Goal: Task Accomplishment & Management: Complete application form

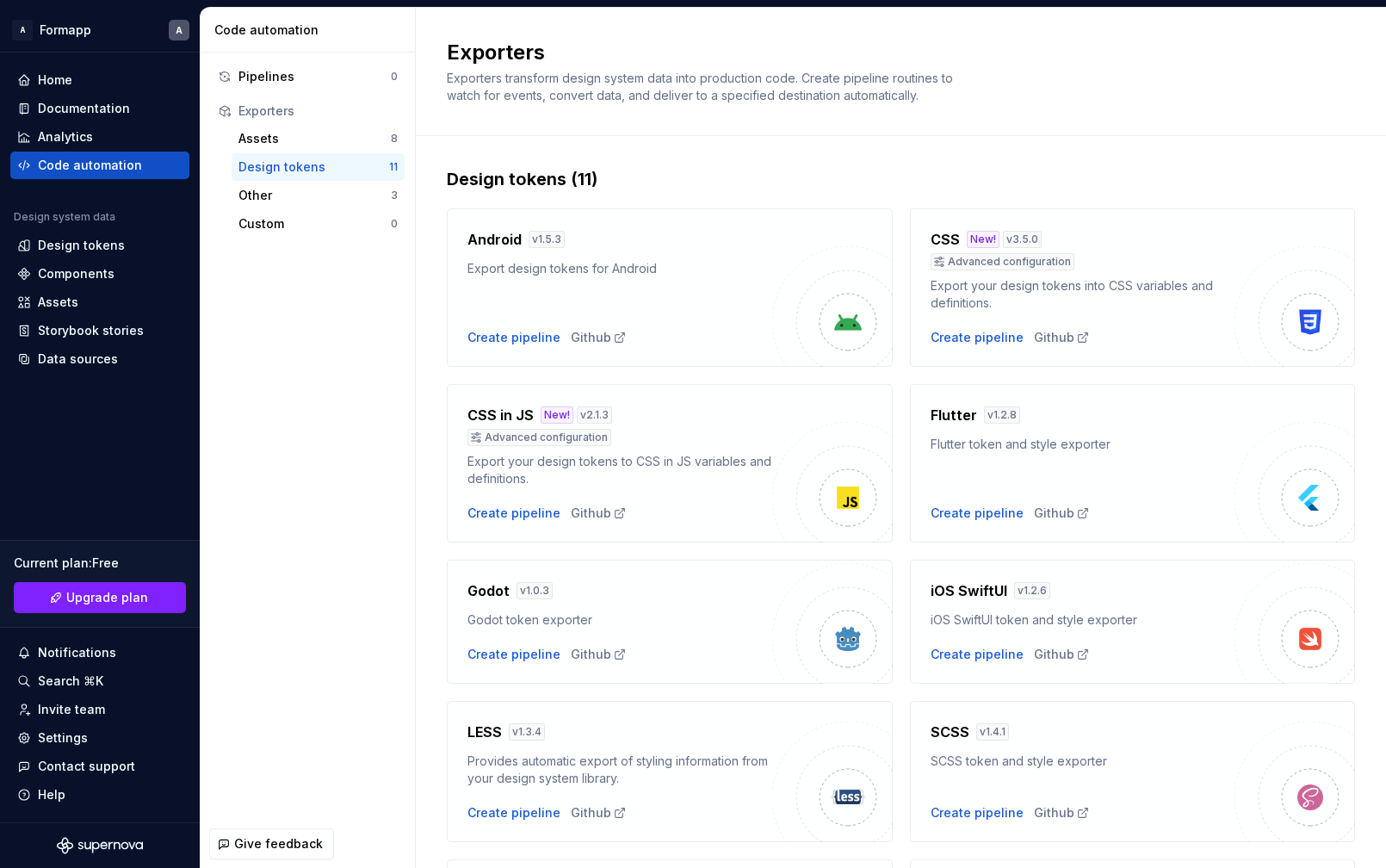
click at [1061, 92] on div "Exporters Exporters transform design system data into production code. Create p…" at bounding box center [891, 71] width 888 height 65
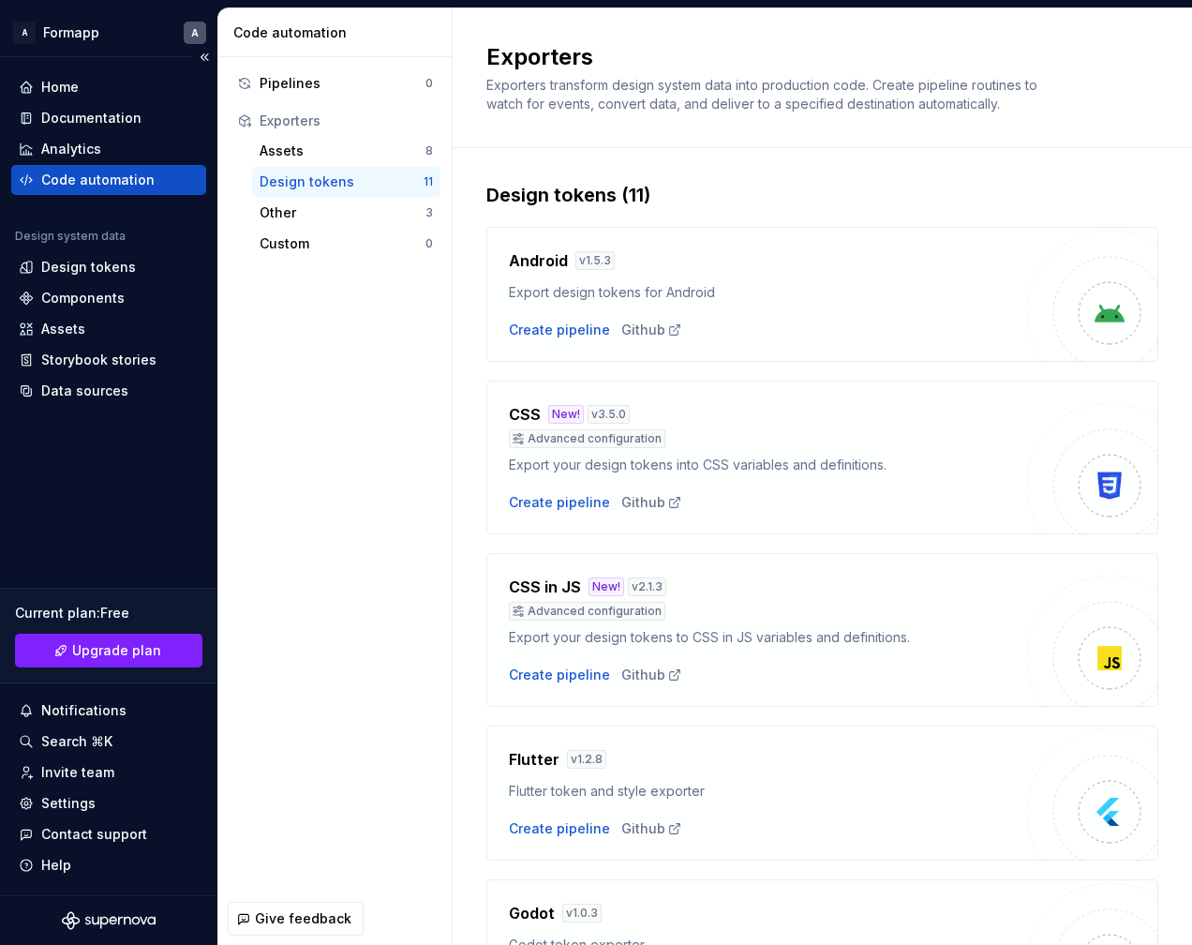
click at [104, 184] on div "Code automation" at bounding box center [97, 180] width 113 height 19
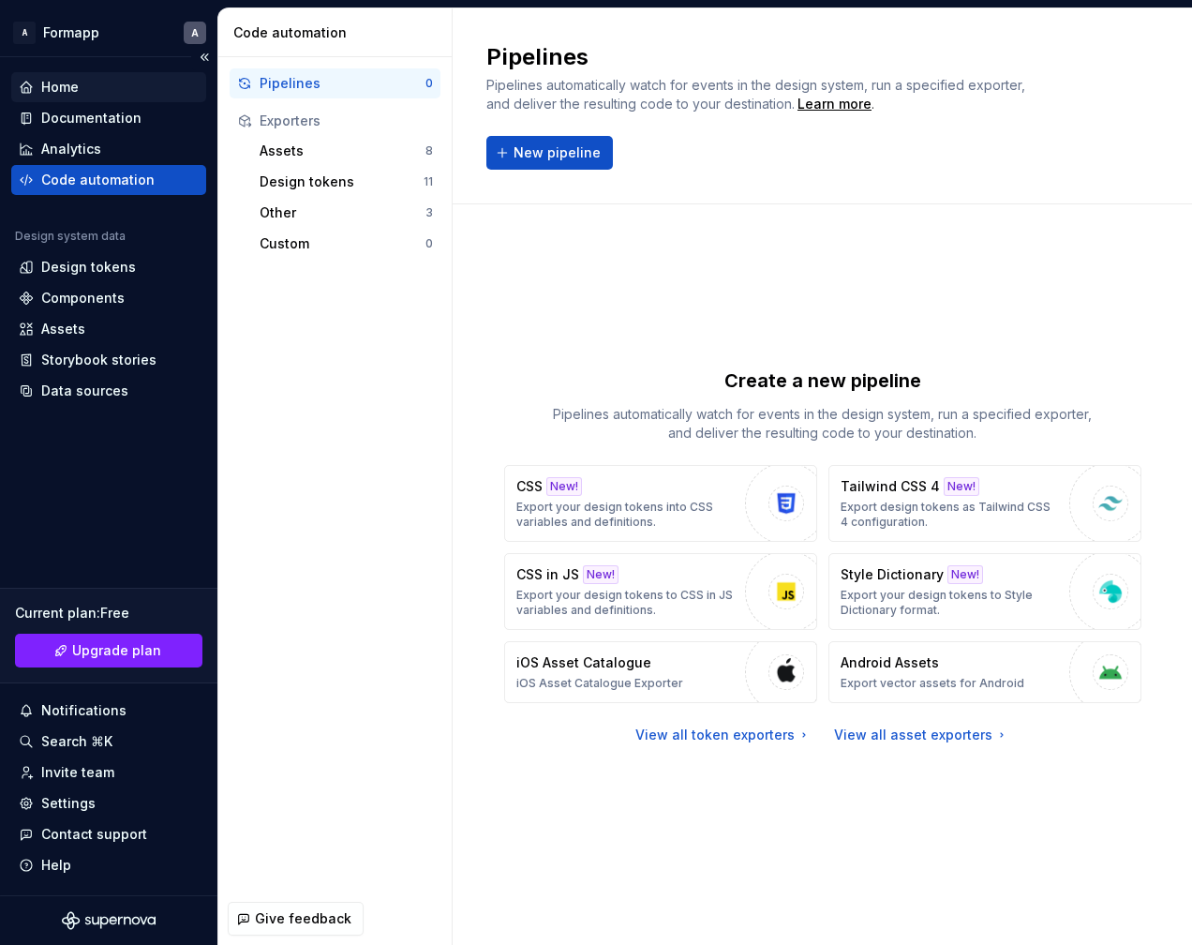
click at [124, 98] on div "Home" at bounding box center [108, 87] width 195 height 30
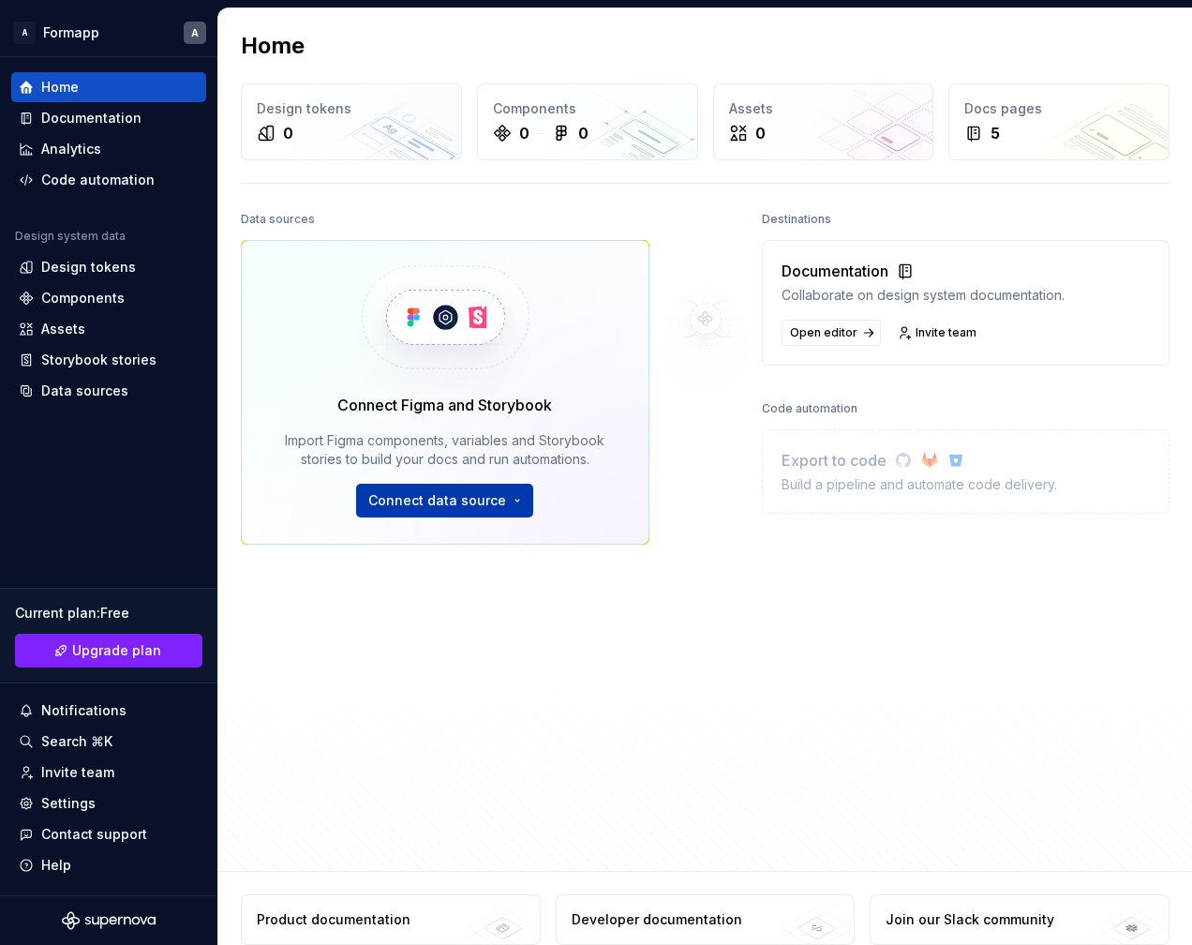
click at [519, 495] on html "A Formapp A Home Documentation Analytics Code automation Design system data Des…" at bounding box center [596, 472] width 1192 height 945
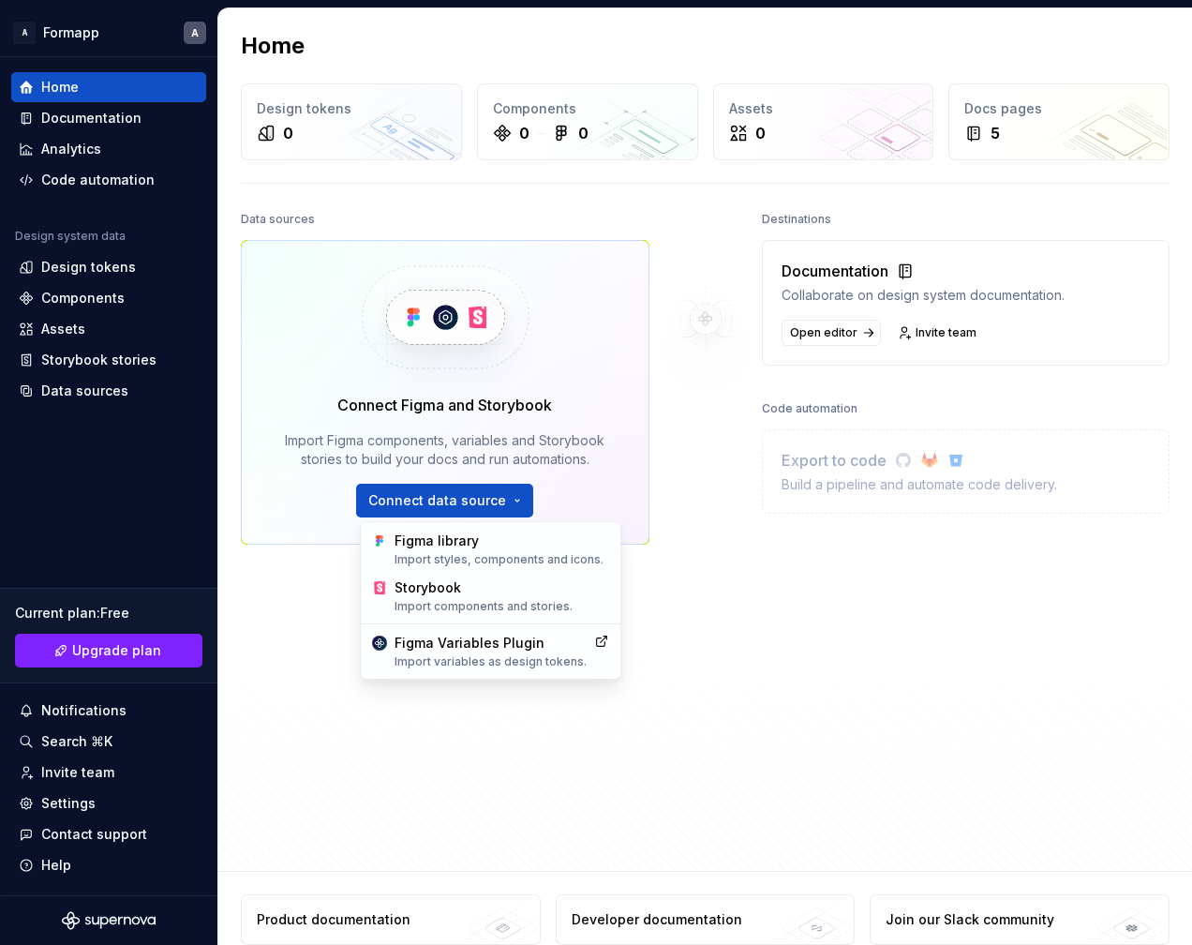
click at [303, 633] on html "A Formapp A Home Documentation Analytics Code automation Design system data Des…" at bounding box center [596, 472] width 1192 height 945
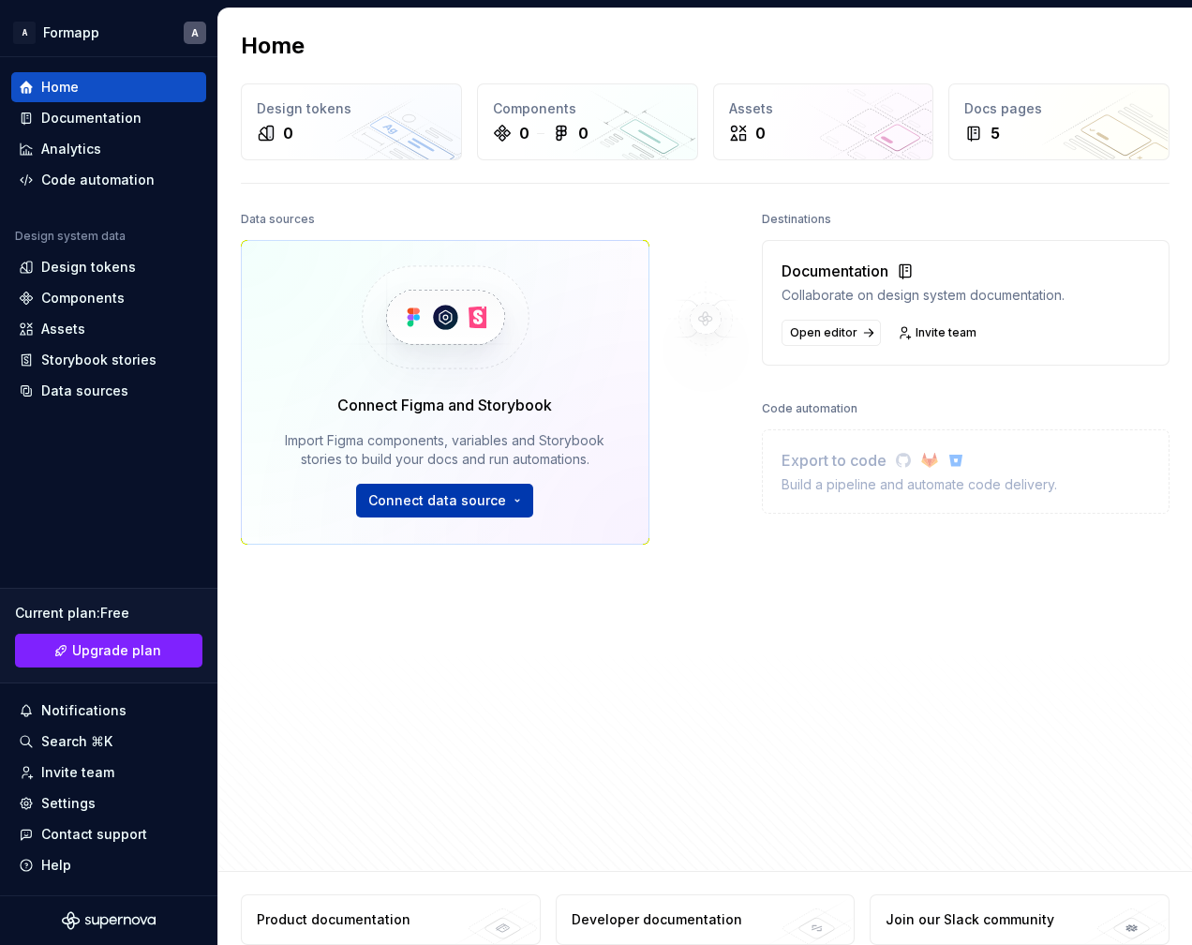
click at [465, 511] on html "A Formapp A Home Documentation Analytics Code automation Design system data Des…" at bounding box center [596, 472] width 1192 height 945
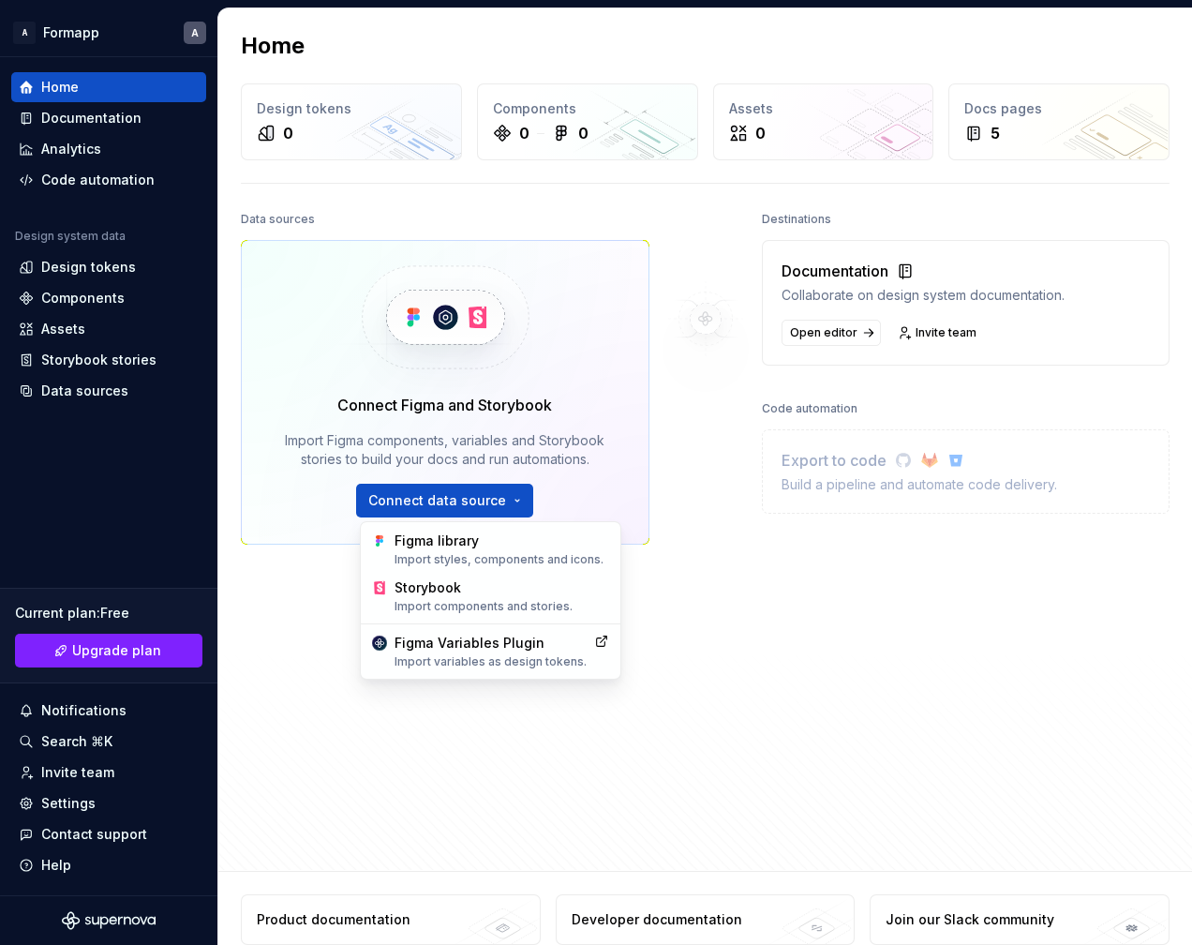
click at [655, 603] on html "A Formapp A Home Documentation Analytics Code automation Design system data Des…" at bounding box center [596, 472] width 1192 height 945
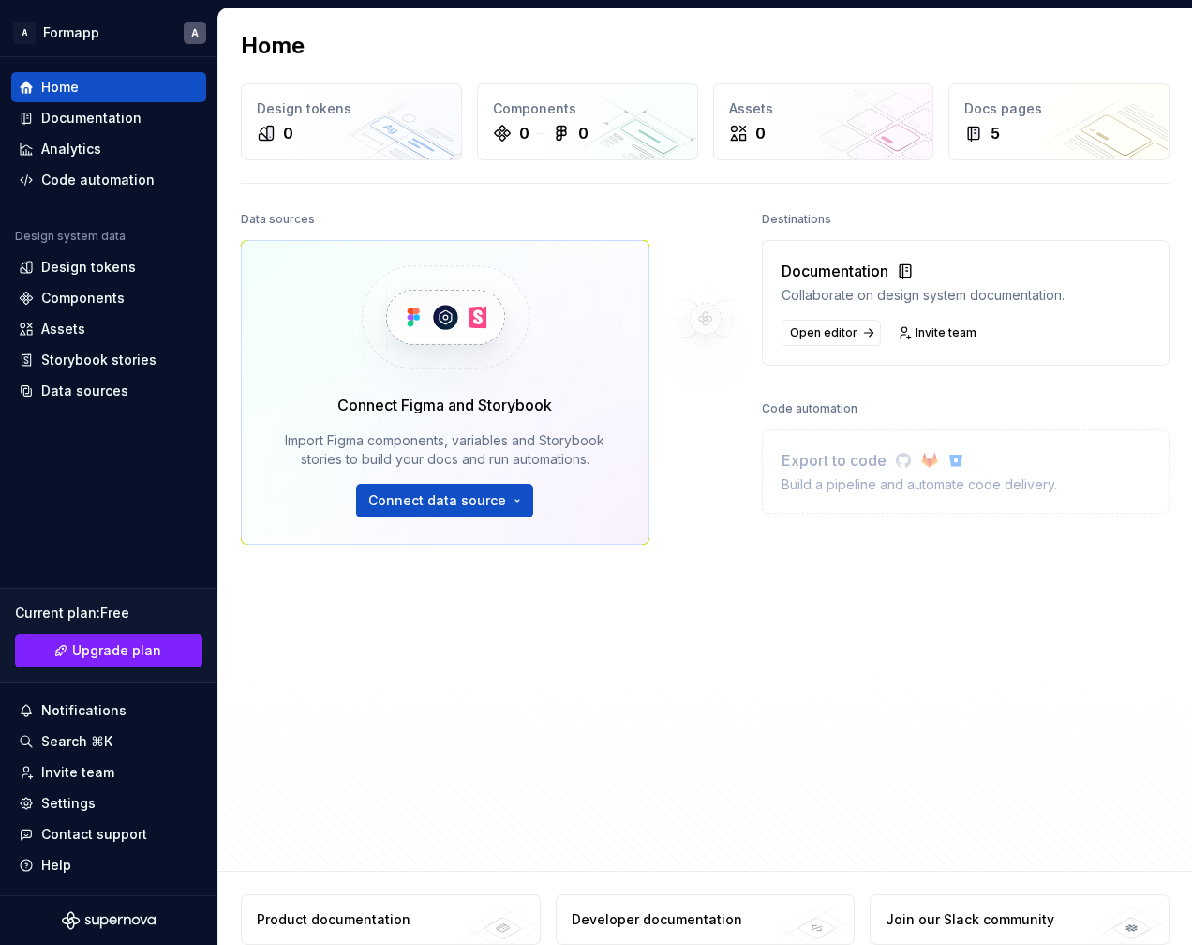
click at [795, 407] on div "Code automation" at bounding box center [810, 409] width 96 height 26
click at [712, 299] on img at bounding box center [706, 318] width 152 height 225
click at [710, 330] on img at bounding box center [706, 318] width 152 height 225
click at [120, 177] on div "Code automation" at bounding box center [97, 180] width 113 height 19
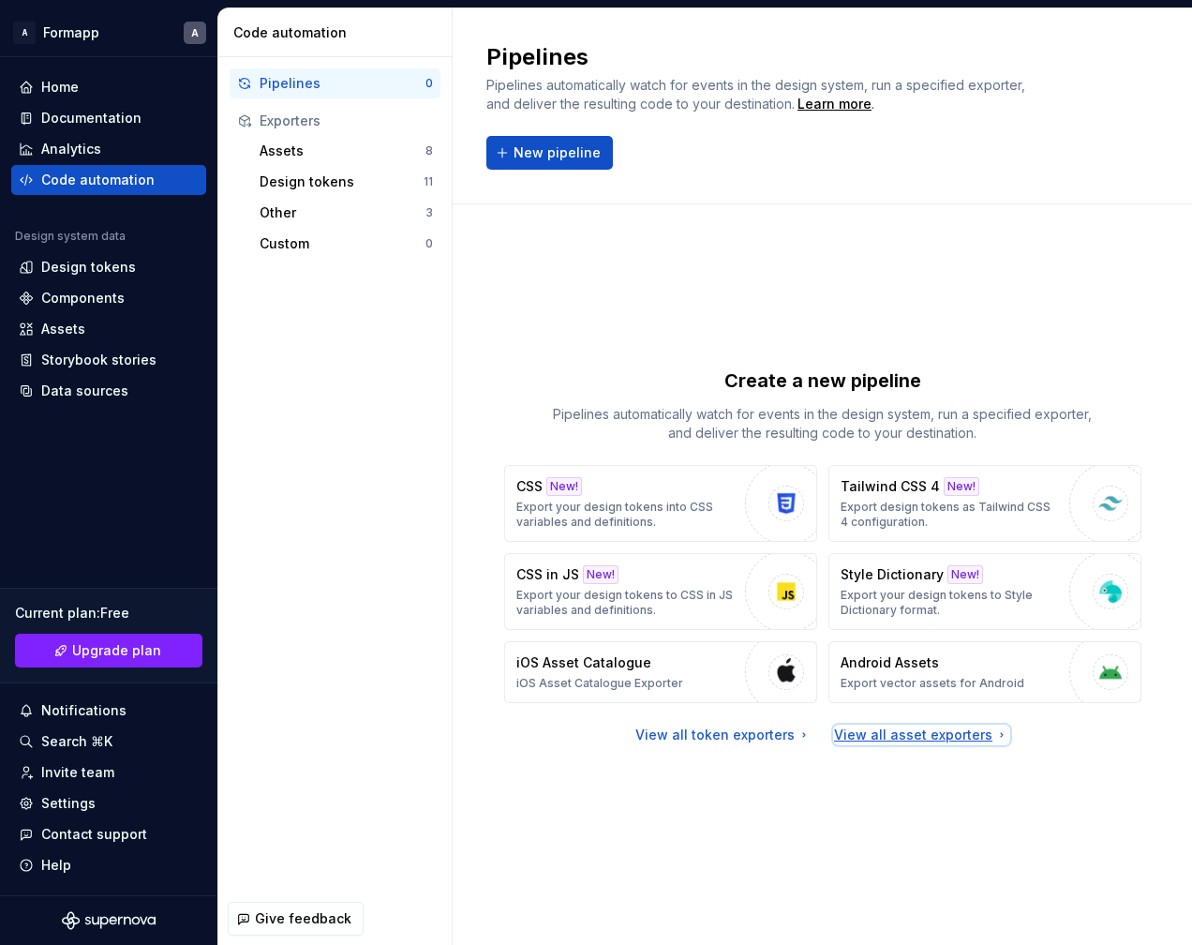
click at [949, 734] on div "View all asset exporters" at bounding box center [921, 735] width 175 height 19
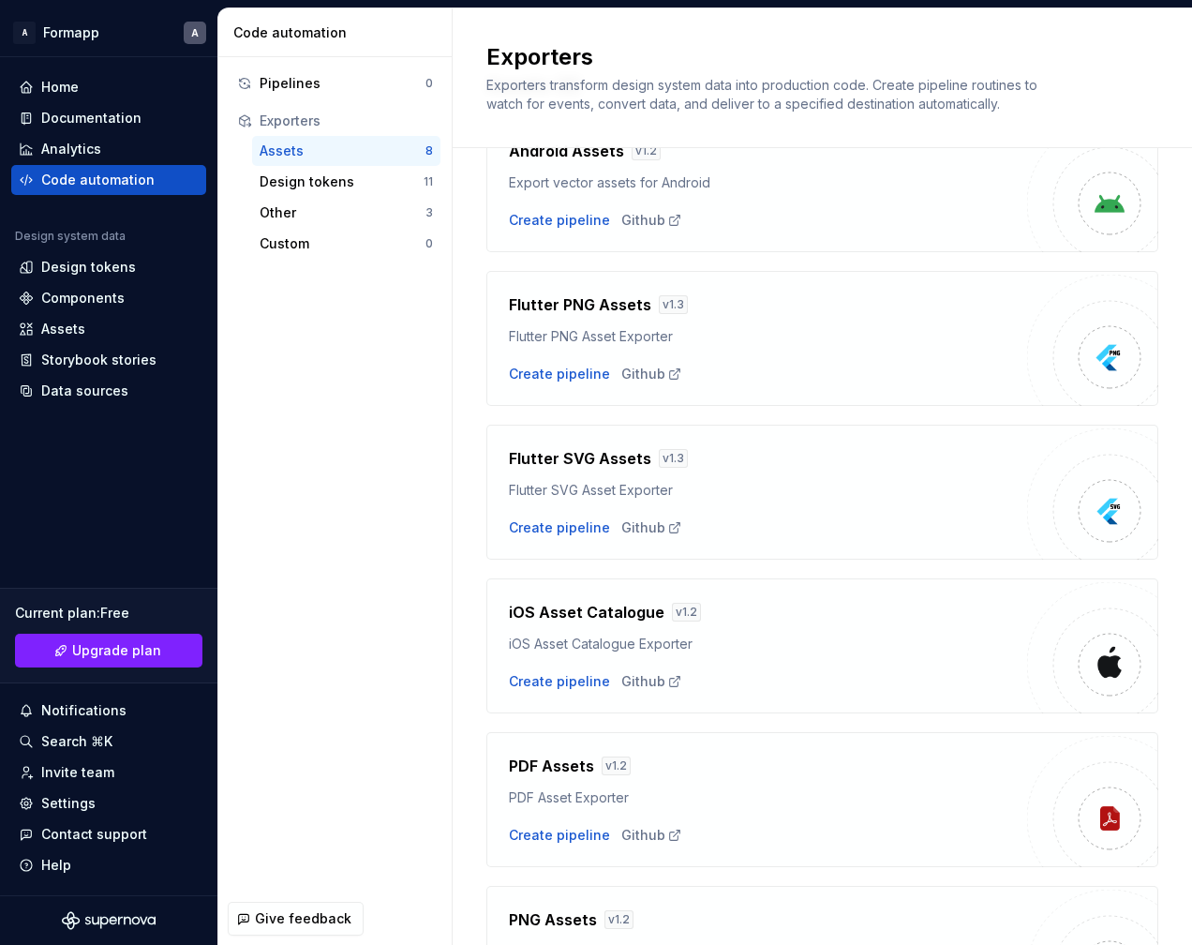
scroll to position [564, 0]
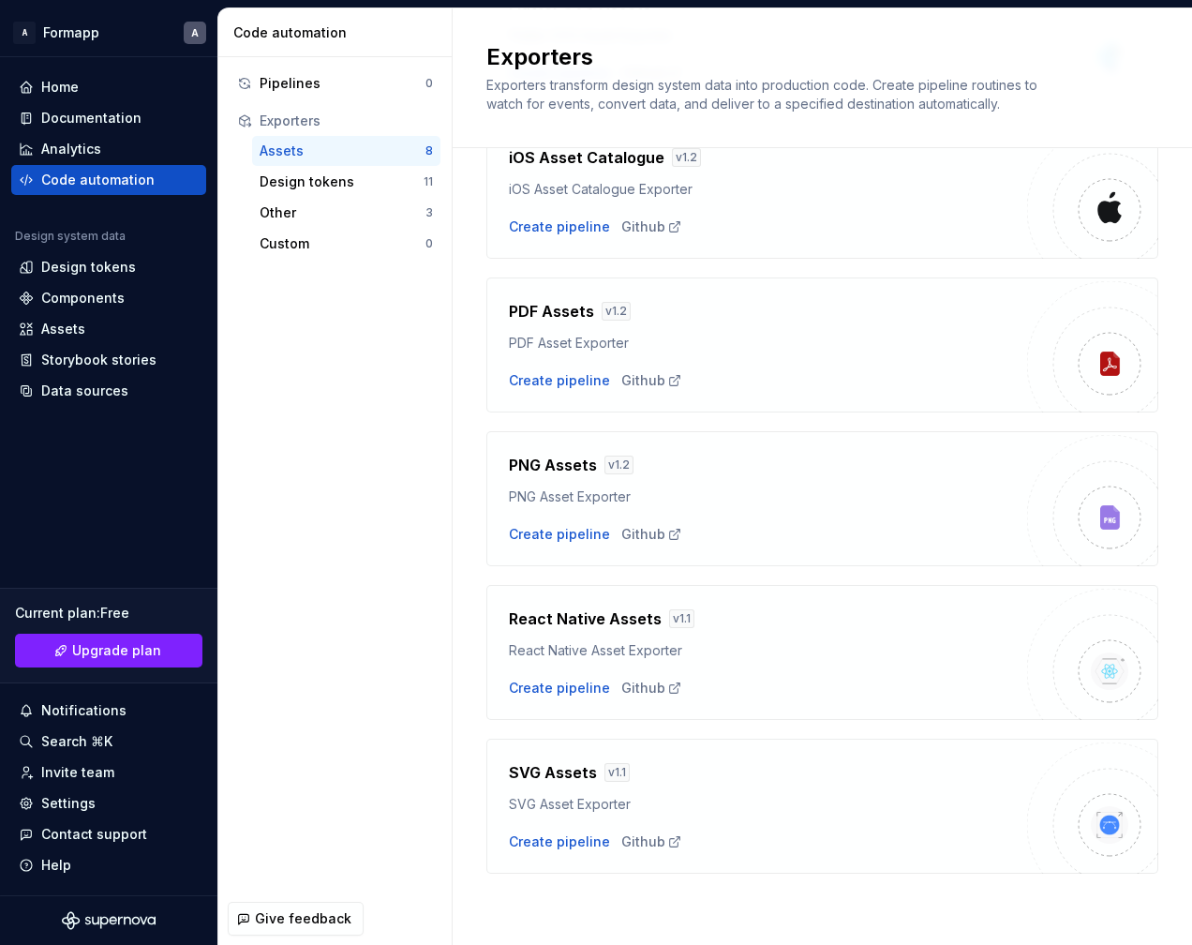
click at [622, 647] on div "React Native Asset Exporter" at bounding box center [768, 650] width 518 height 19
click at [688, 610] on div "React Native Assets v 1.1" at bounding box center [768, 618] width 518 height 22
click at [590, 620] on h4 "React Native Assets" at bounding box center [585, 618] width 153 height 22
click at [583, 686] on div "Create pipeline" at bounding box center [559, 688] width 101 height 19
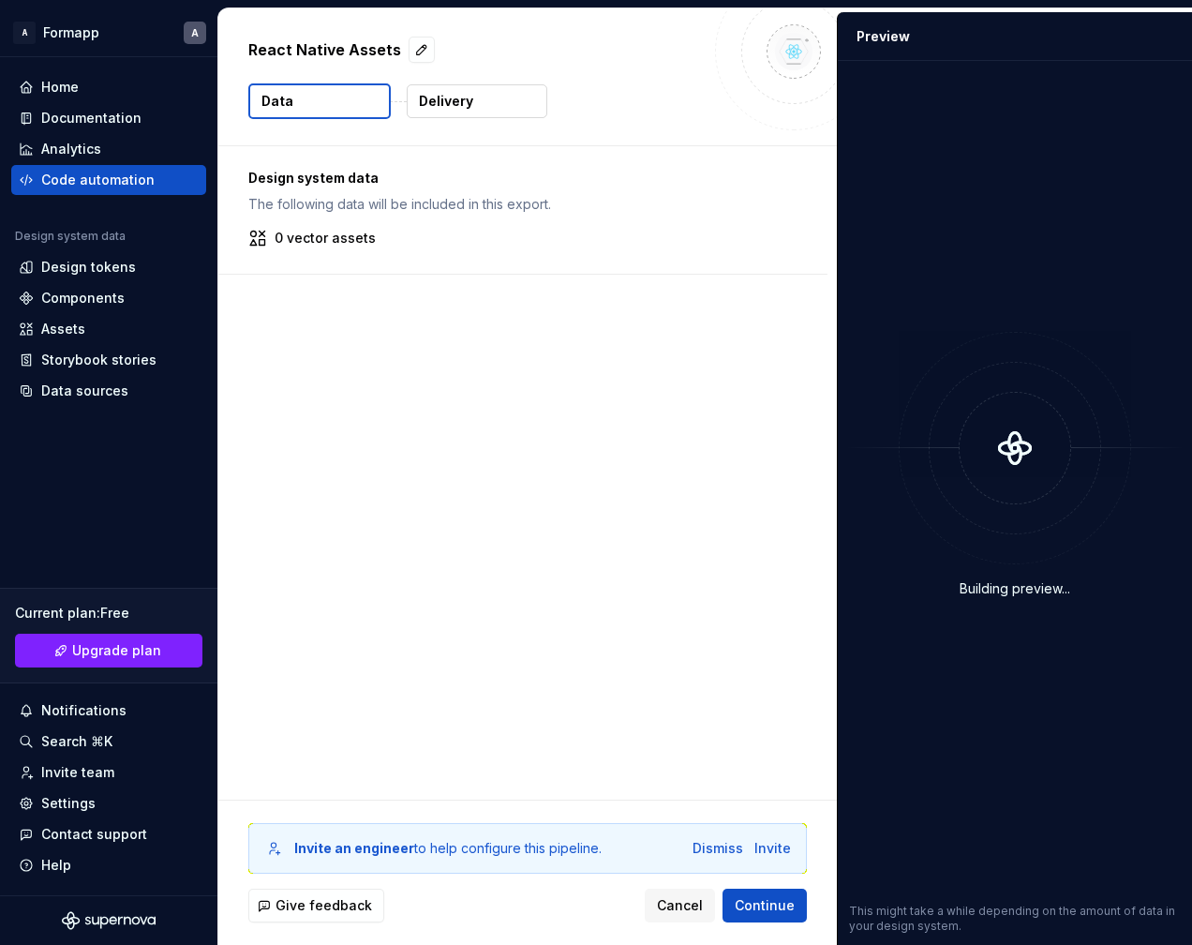
click at [466, 105] on p "Delivery" at bounding box center [446, 101] width 54 height 19
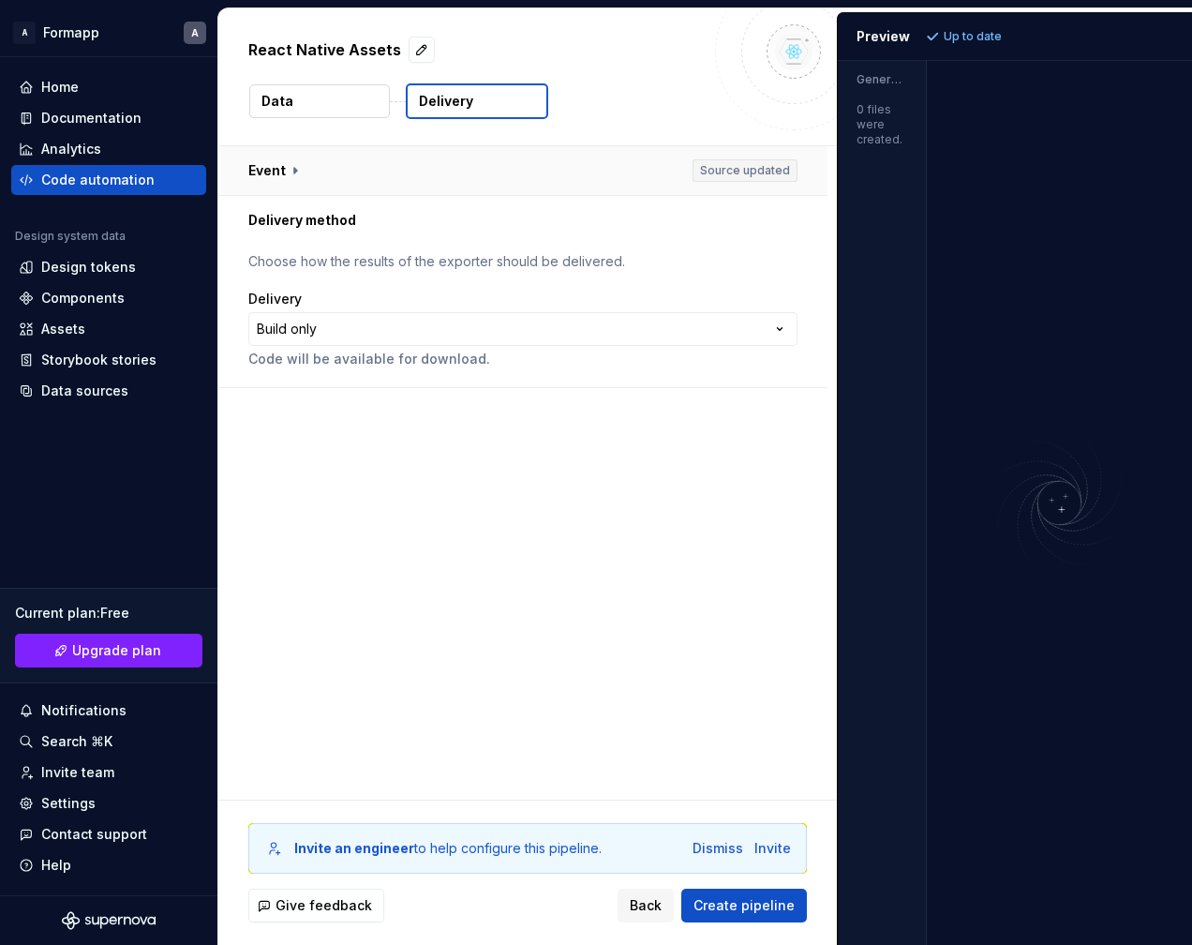
click at [442, 175] on button "button" at bounding box center [522, 170] width 609 height 49
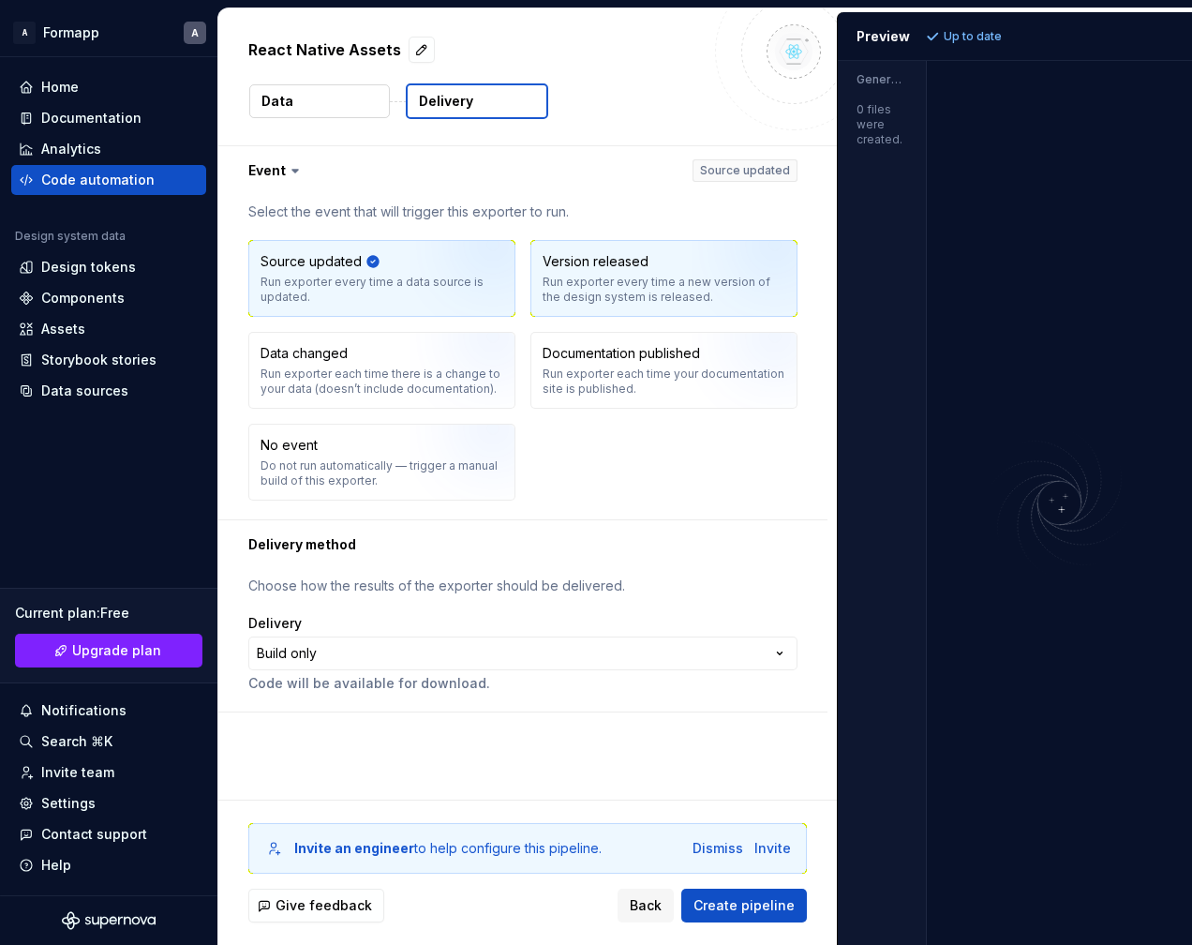
click at [639, 282] on div "Run exporter every time a new version of the design system is released." at bounding box center [664, 290] width 243 height 30
click at [440, 290] on img "button" at bounding box center [470, 285] width 120 height 126
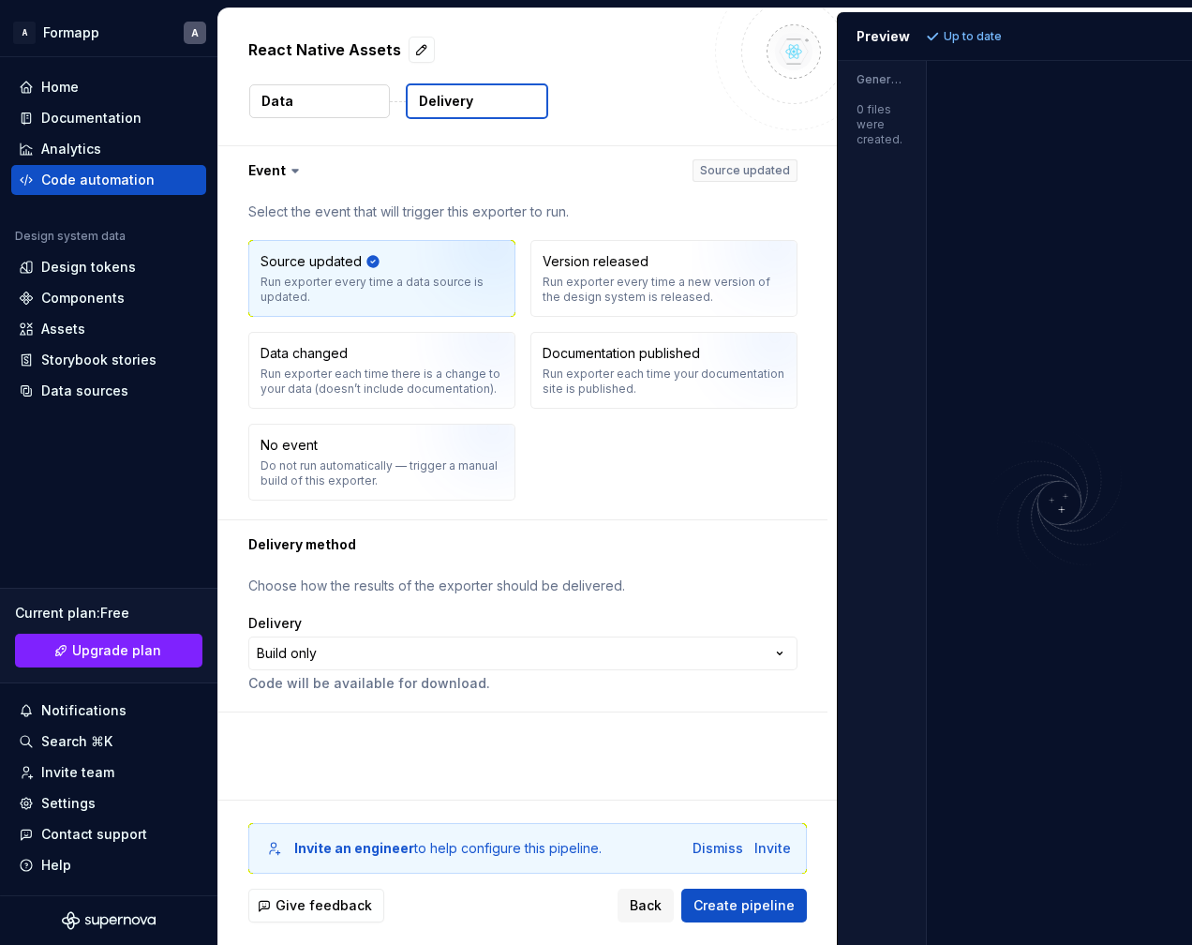
click at [337, 104] on button "Data" at bounding box center [319, 101] width 141 height 34
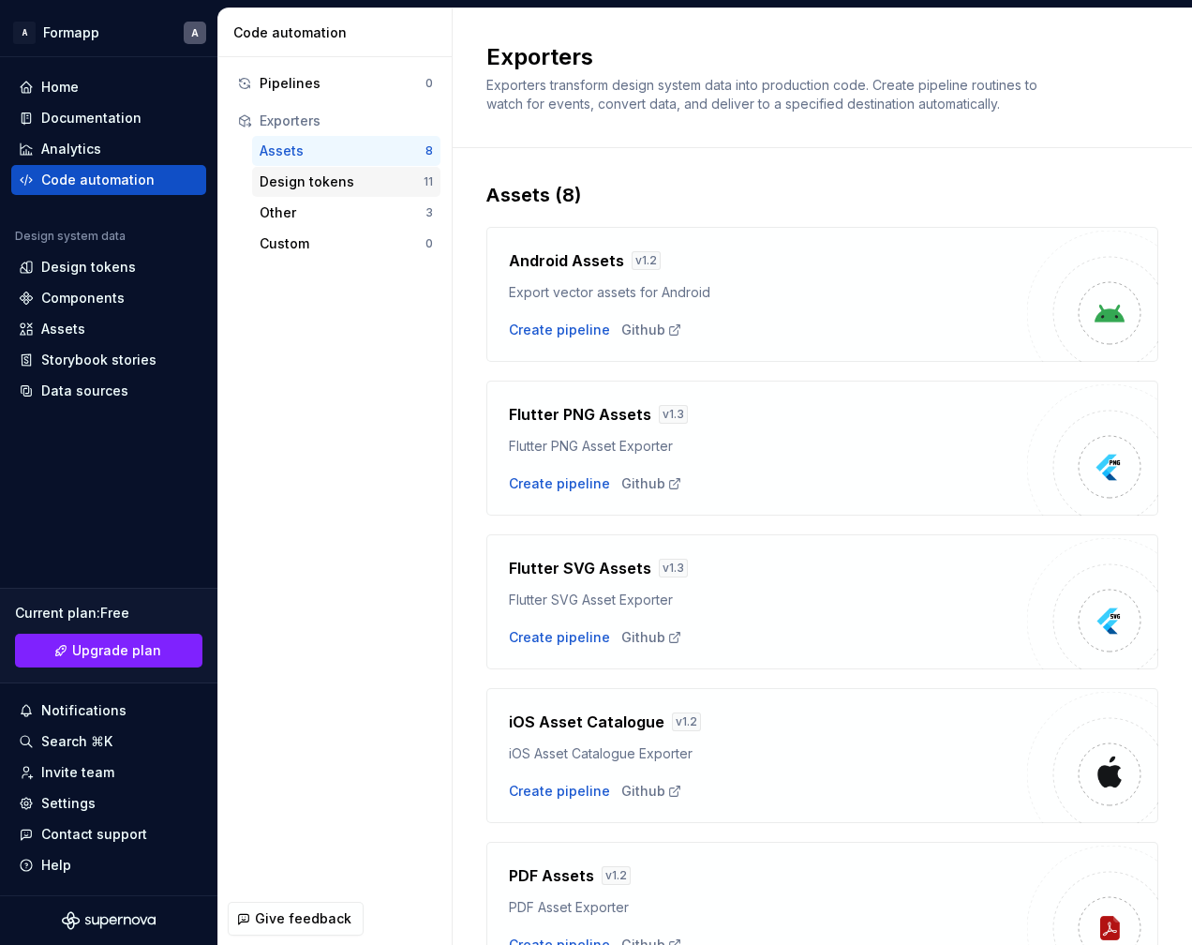
click at [394, 175] on div "Design tokens" at bounding box center [342, 181] width 164 height 19
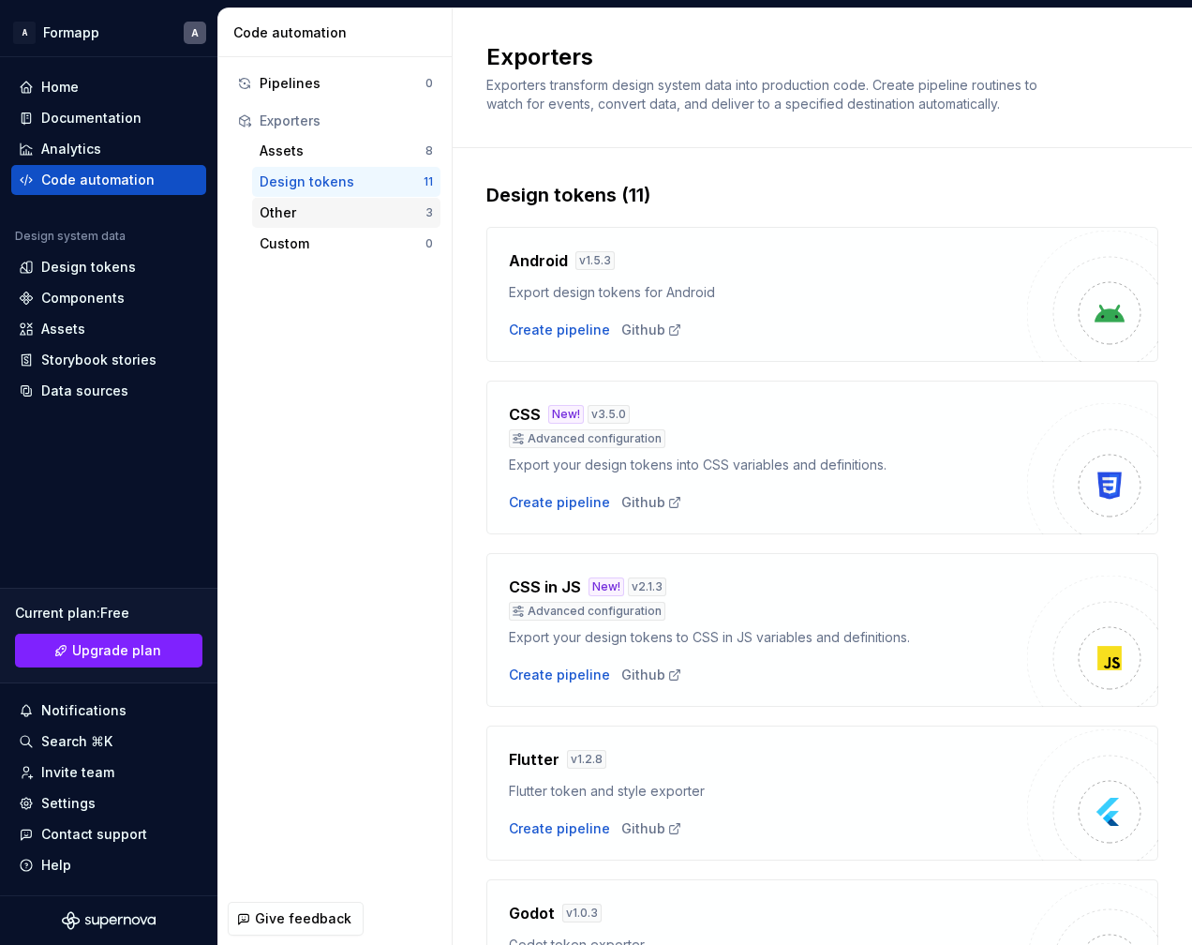
click at [385, 213] on div "Other" at bounding box center [343, 212] width 166 height 19
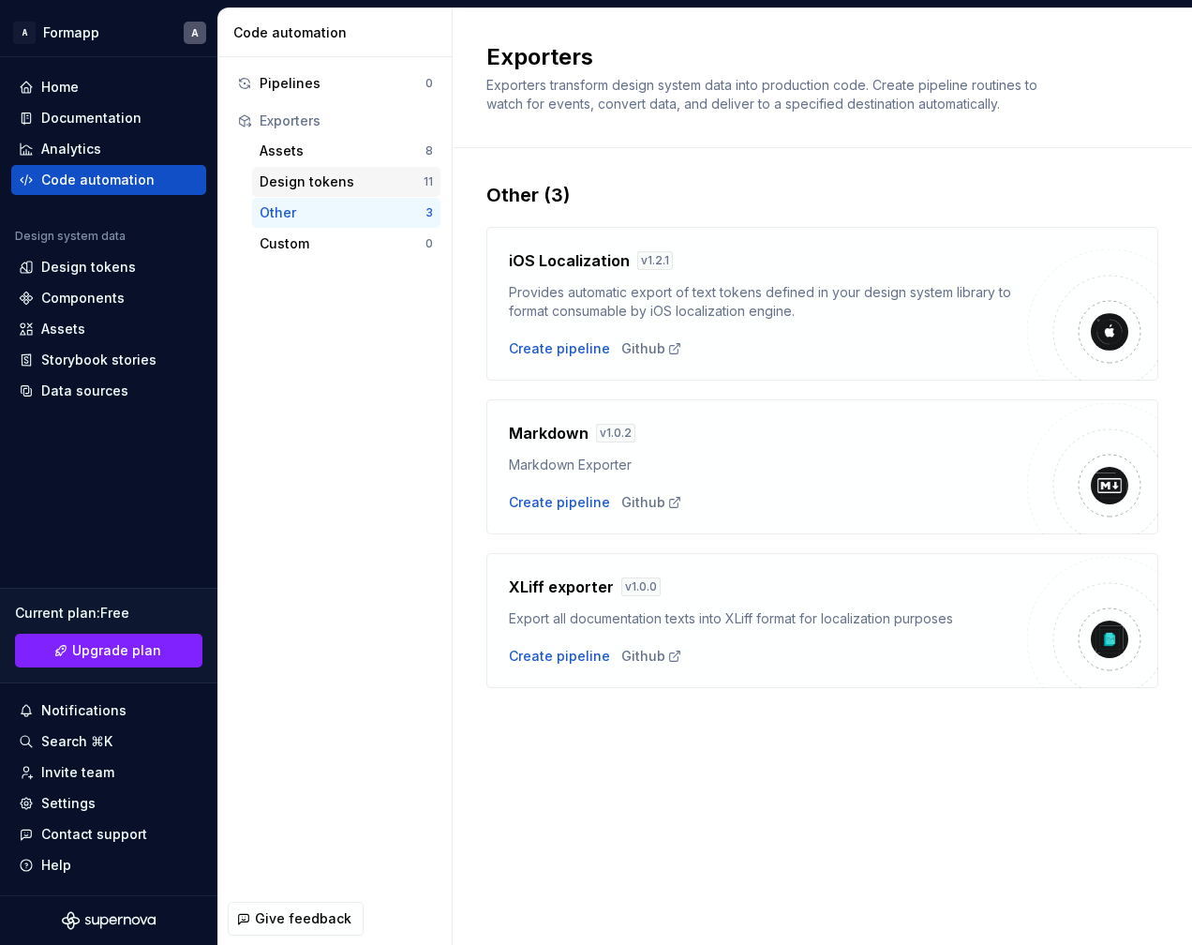
click at [384, 181] on div "Design tokens" at bounding box center [342, 181] width 164 height 19
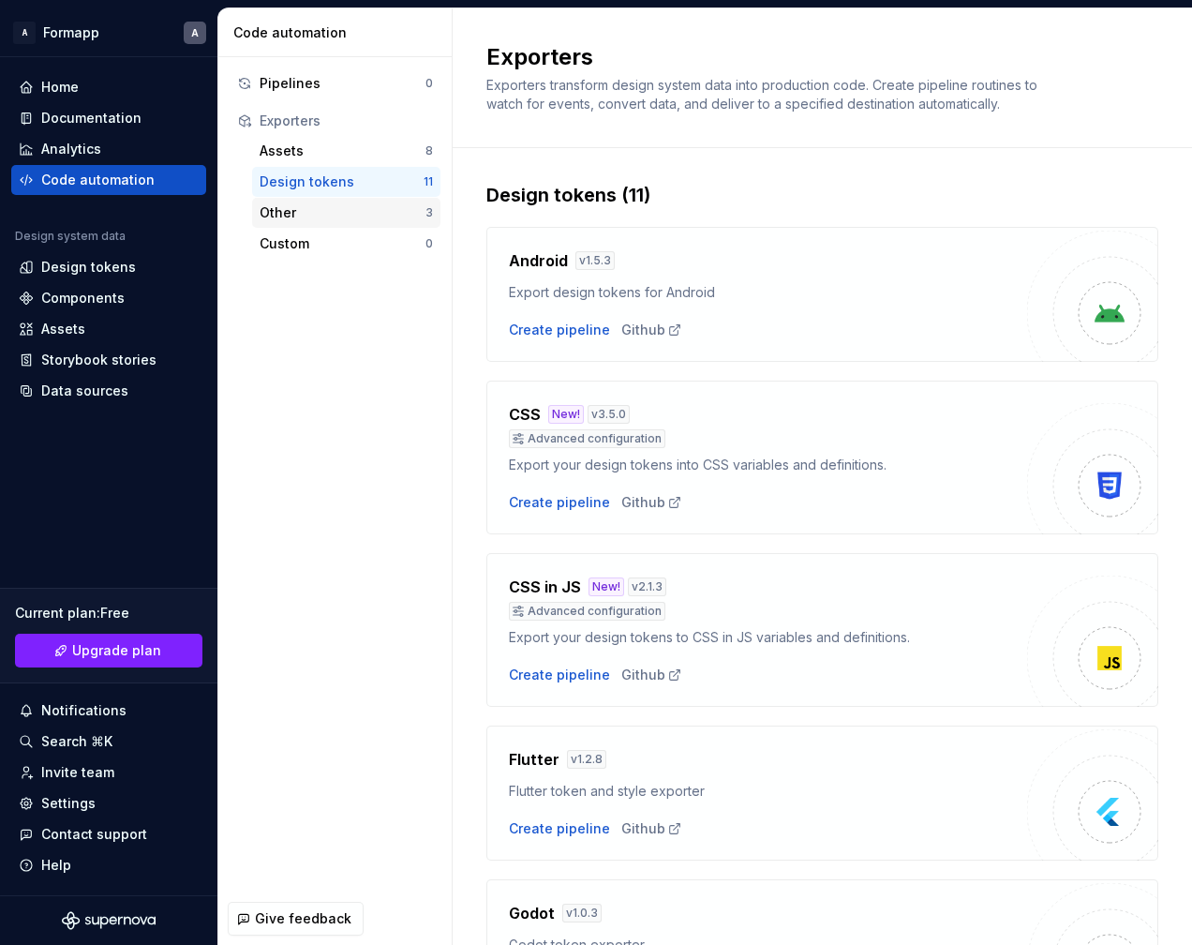
click at [390, 215] on div "Other" at bounding box center [343, 212] width 166 height 19
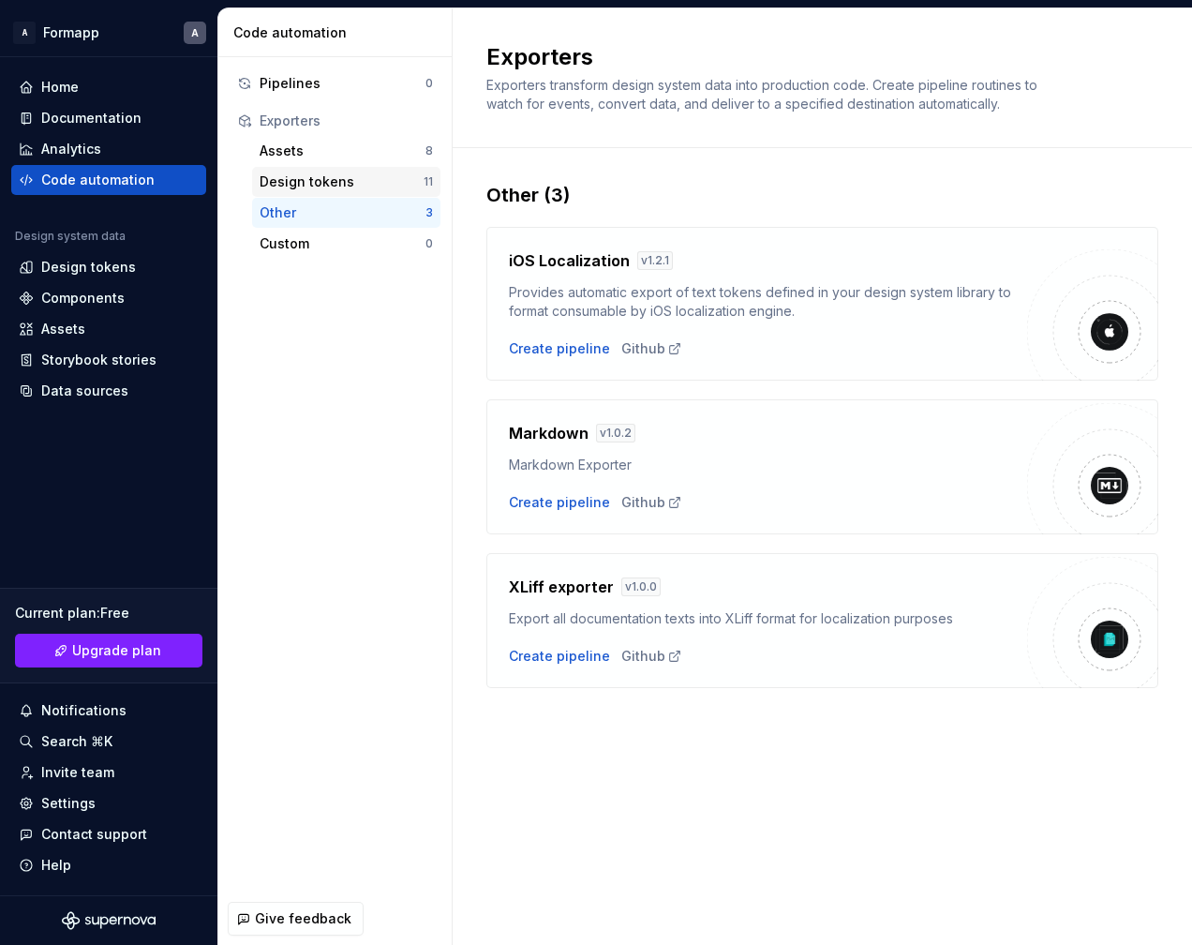
click at [381, 189] on div "Design tokens" at bounding box center [342, 181] width 164 height 19
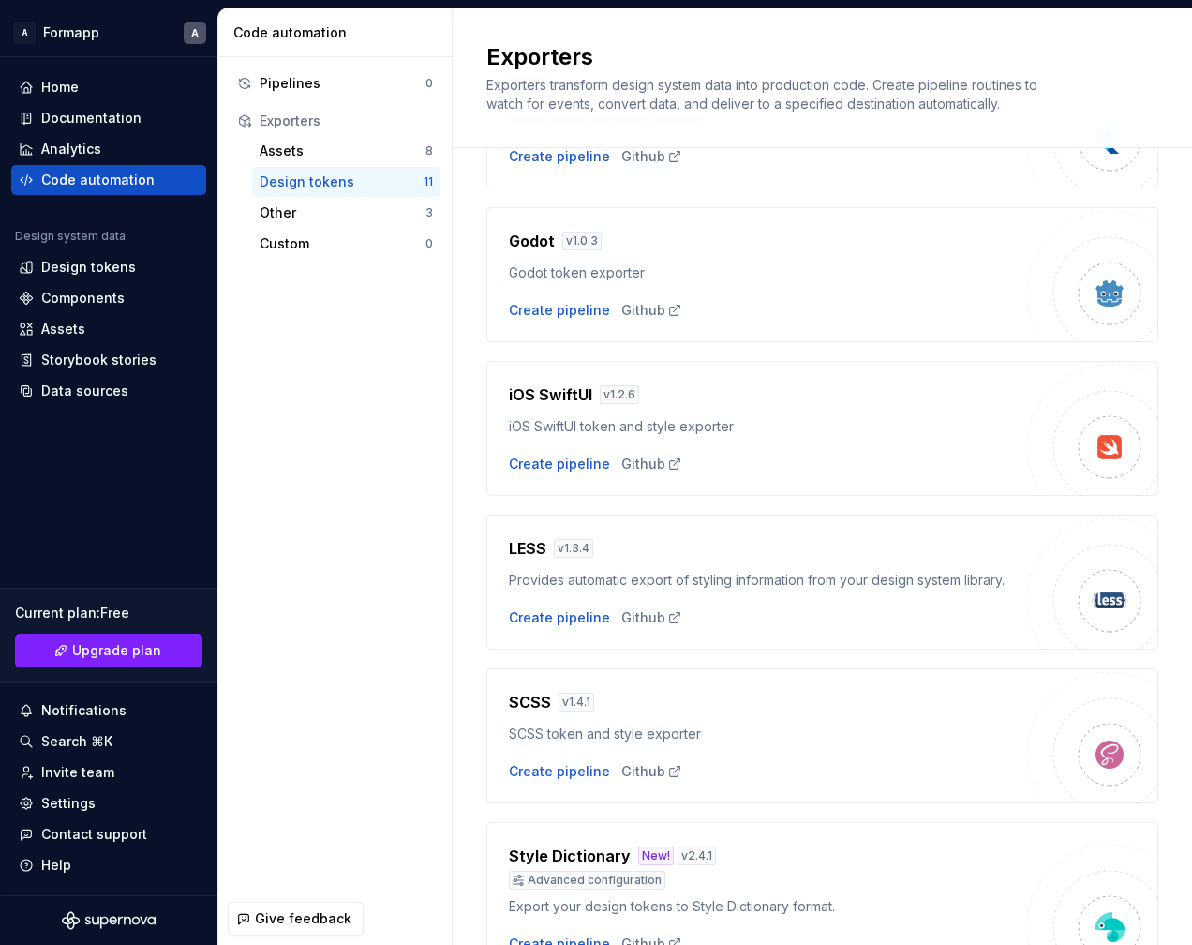
scroll to position [668, 0]
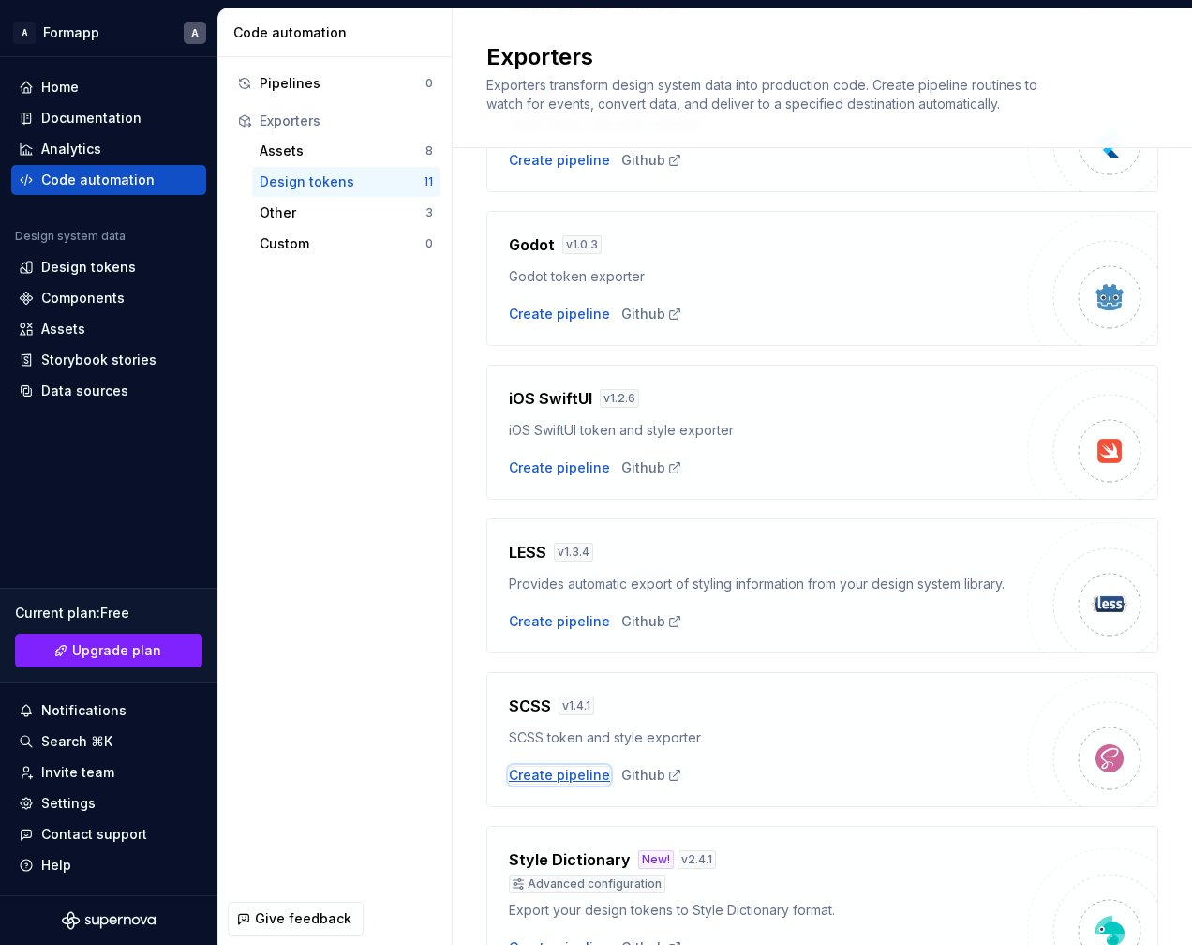
click at [545, 777] on div "Create pipeline" at bounding box center [559, 775] width 101 height 19
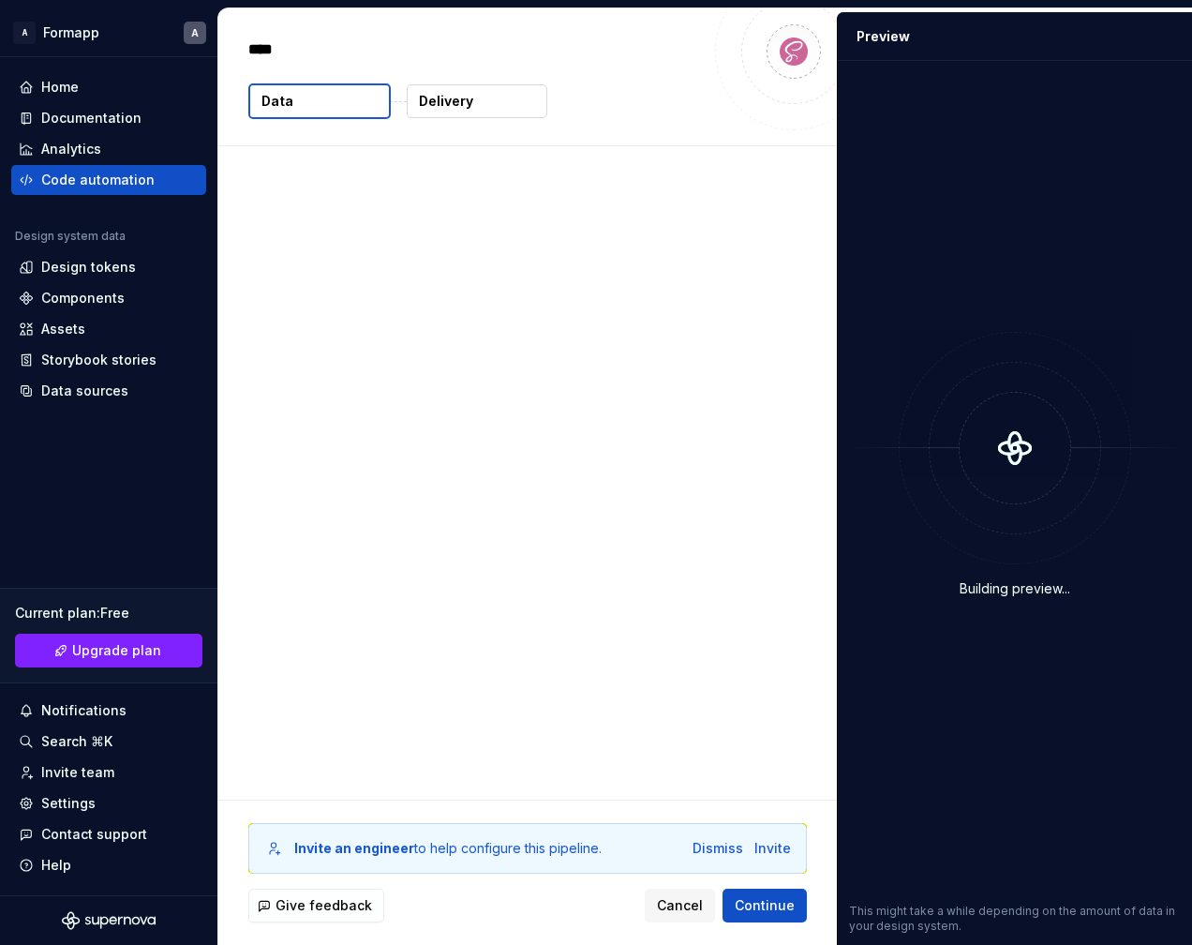
type textarea "*"
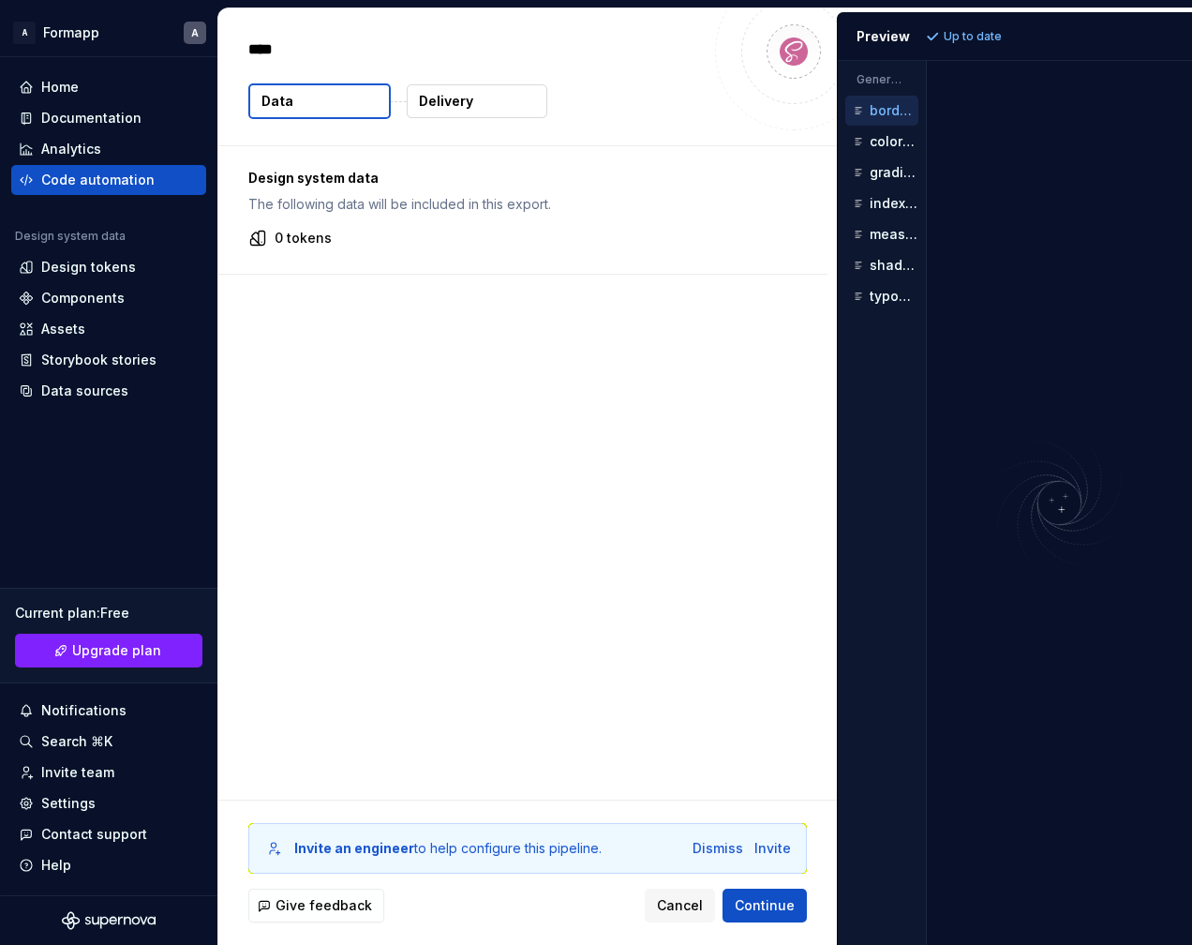
click at [476, 91] on button "Delivery" at bounding box center [477, 101] width 141 height 34
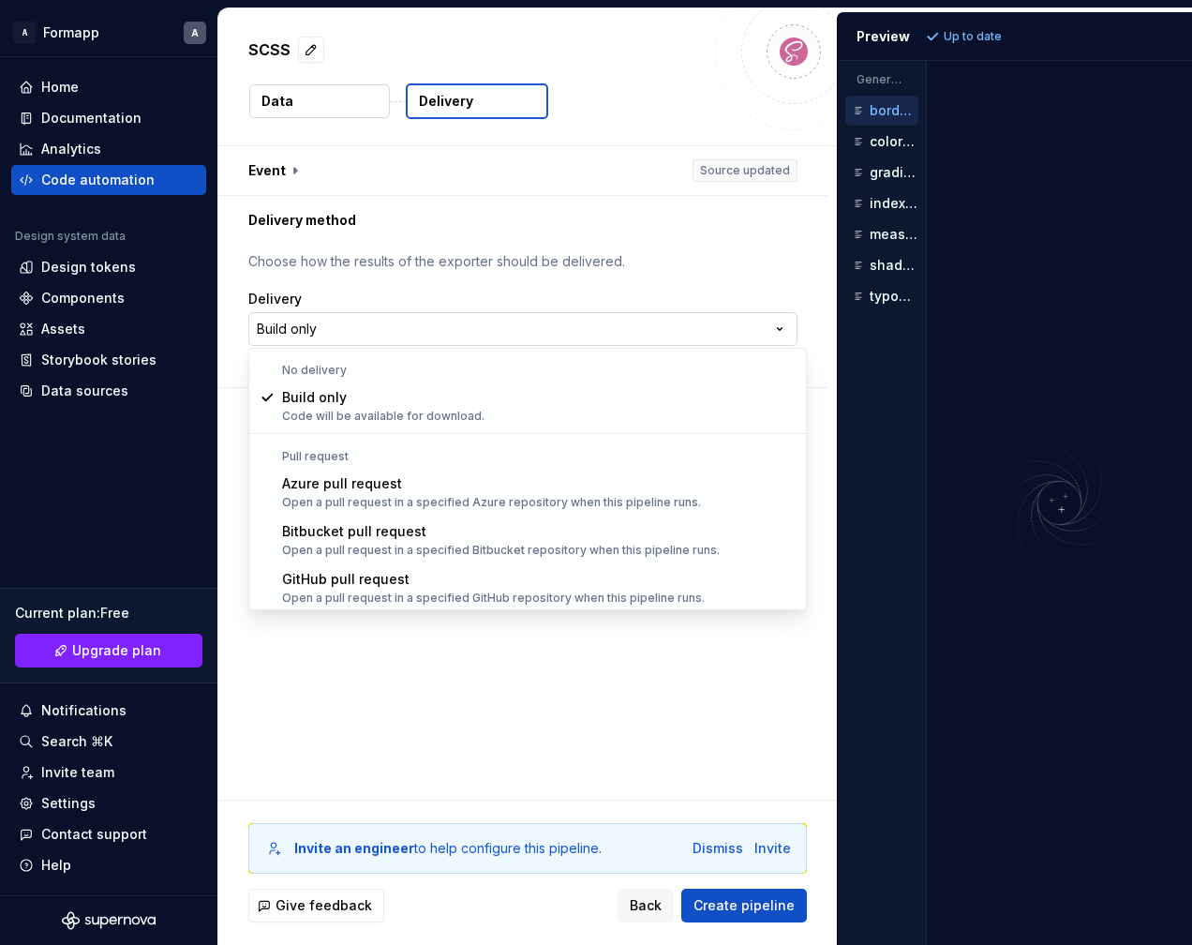
click at [581, 331] on html "**********" at bounding box center [596, 472] width 1192 height 945
click at [587, 275] on html "**********" at bounding box center [596, 472] width 1192 height 945
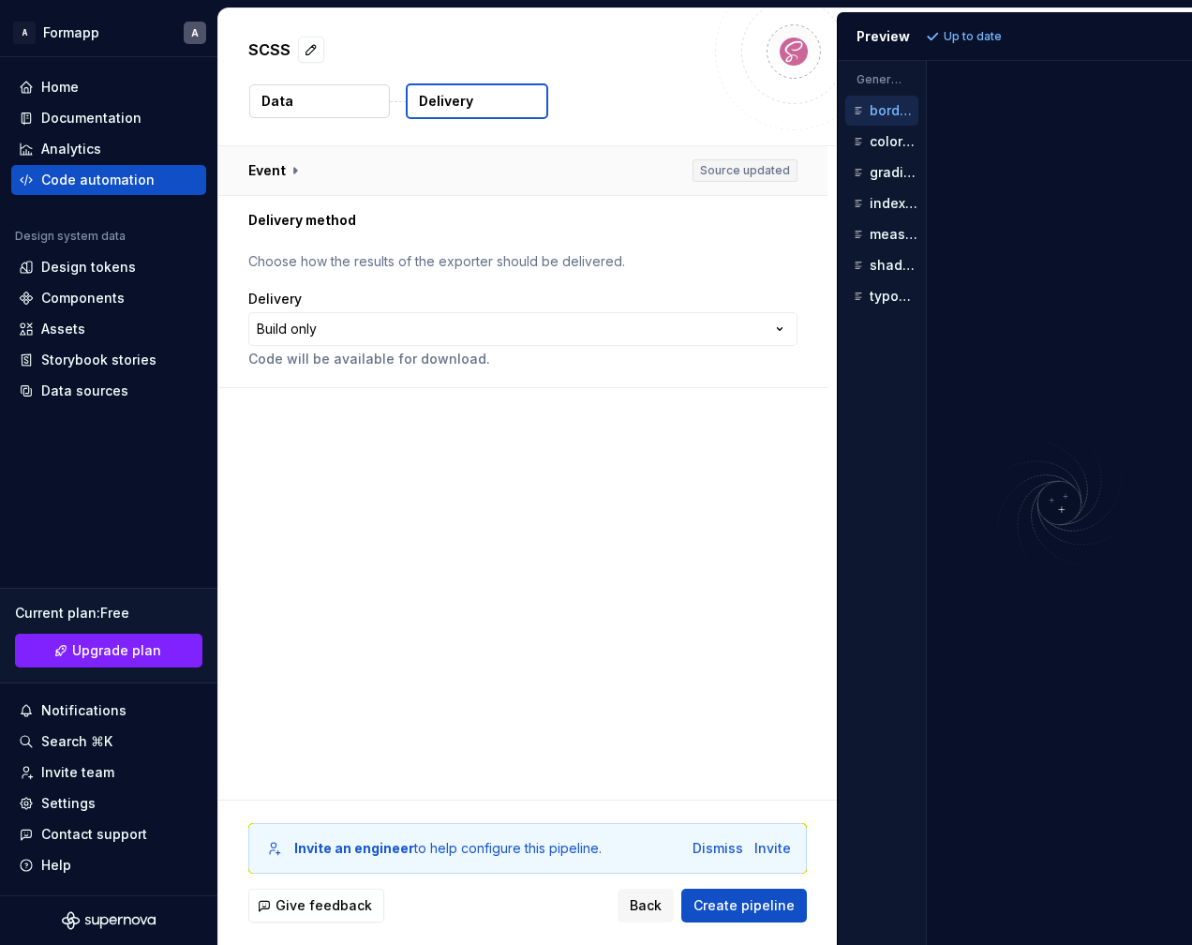
click at [576, 187] on button "button" at bounding box center [522, 170] width 609 height 49
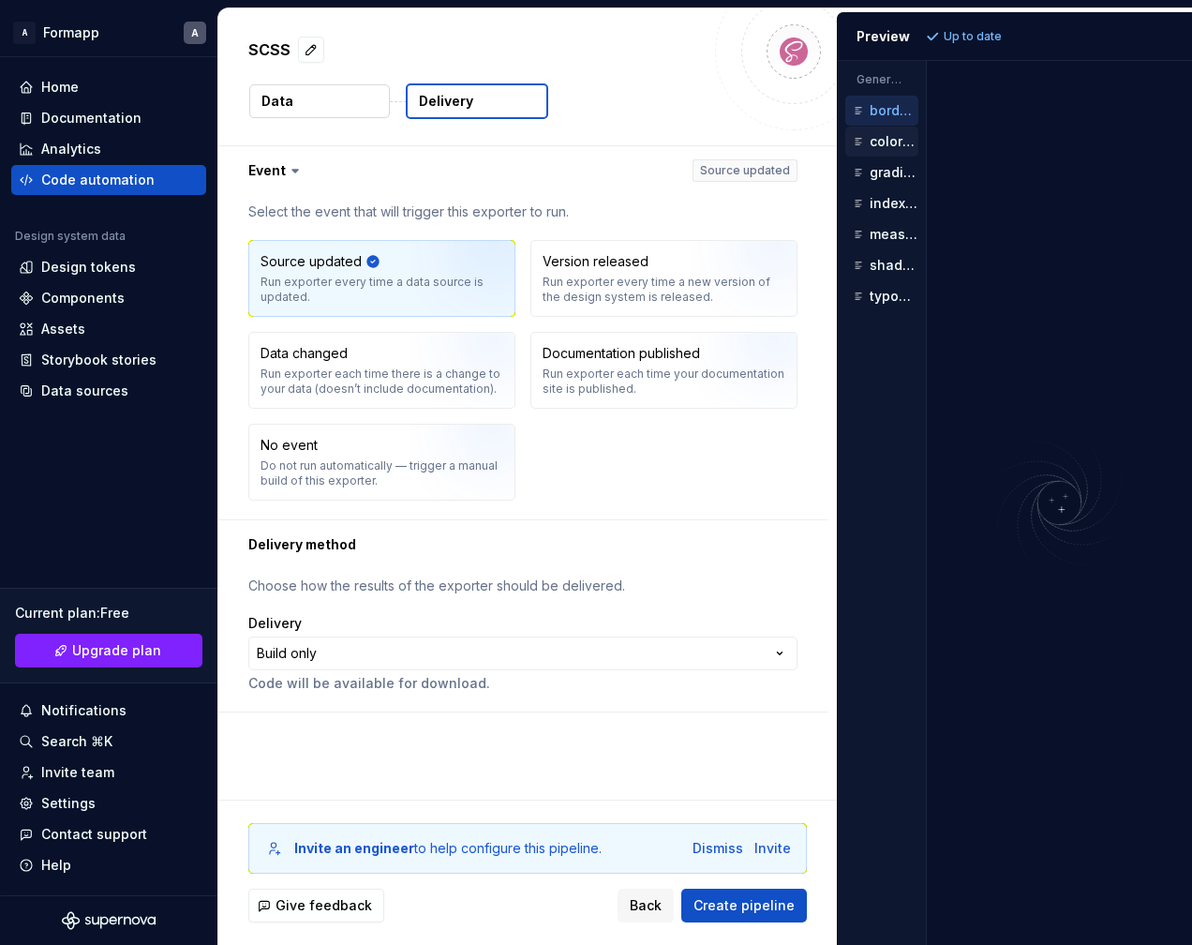
click at [886, 140] on p "colors.scss" at bounding box center [894, 141] width 49 height 15
click at [886, 174] on p "gradients.scss" at bounding box center [894, 172] width 49 height 15
click at [886, 204] on p "index.scss" at bounding box center [894, 203] width 49 height 15
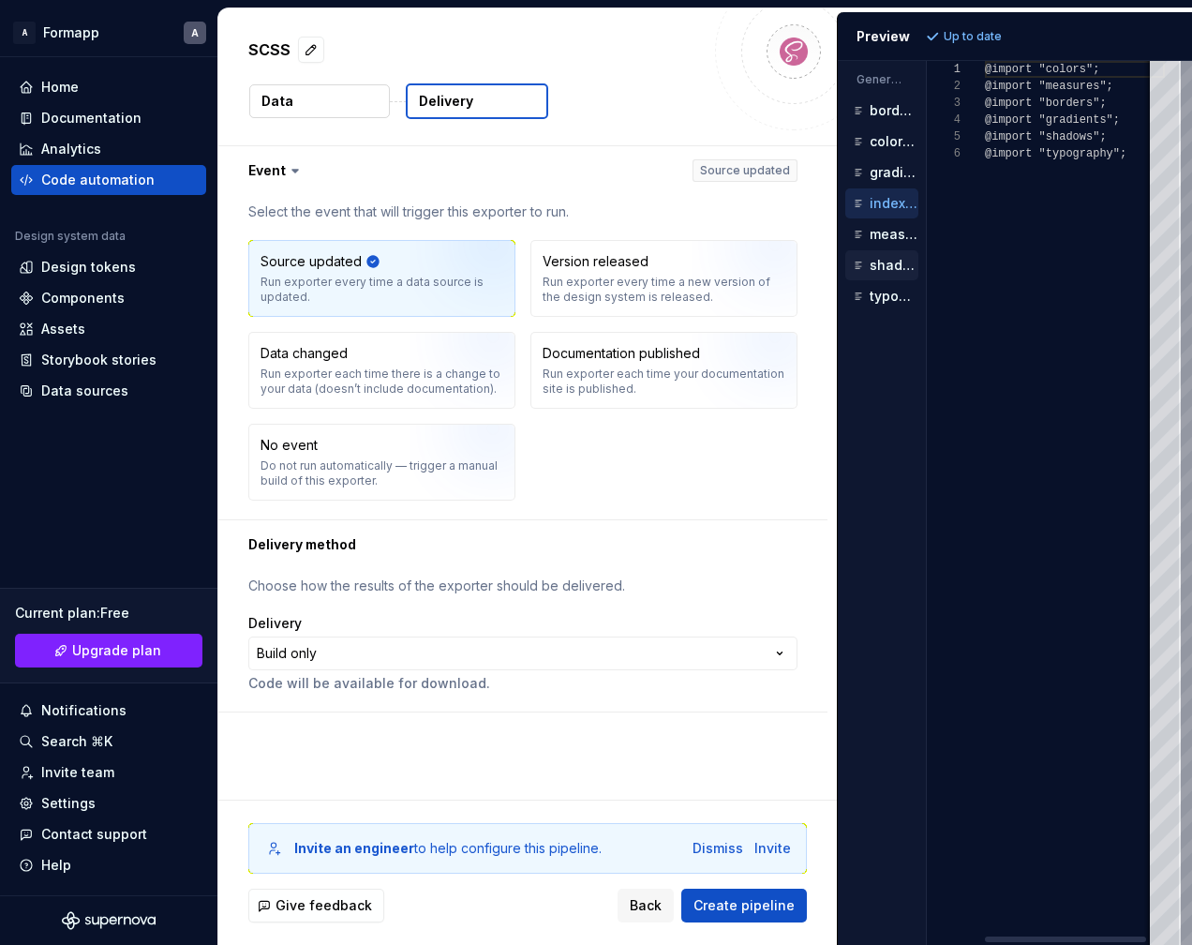
click at [886, 251] on div "shadows.scss" at bounding box center [882, 265] width 73 height 30
click at [877, 227] on p "measures.scss" at bounding box center [894, 234] width 49 height 15
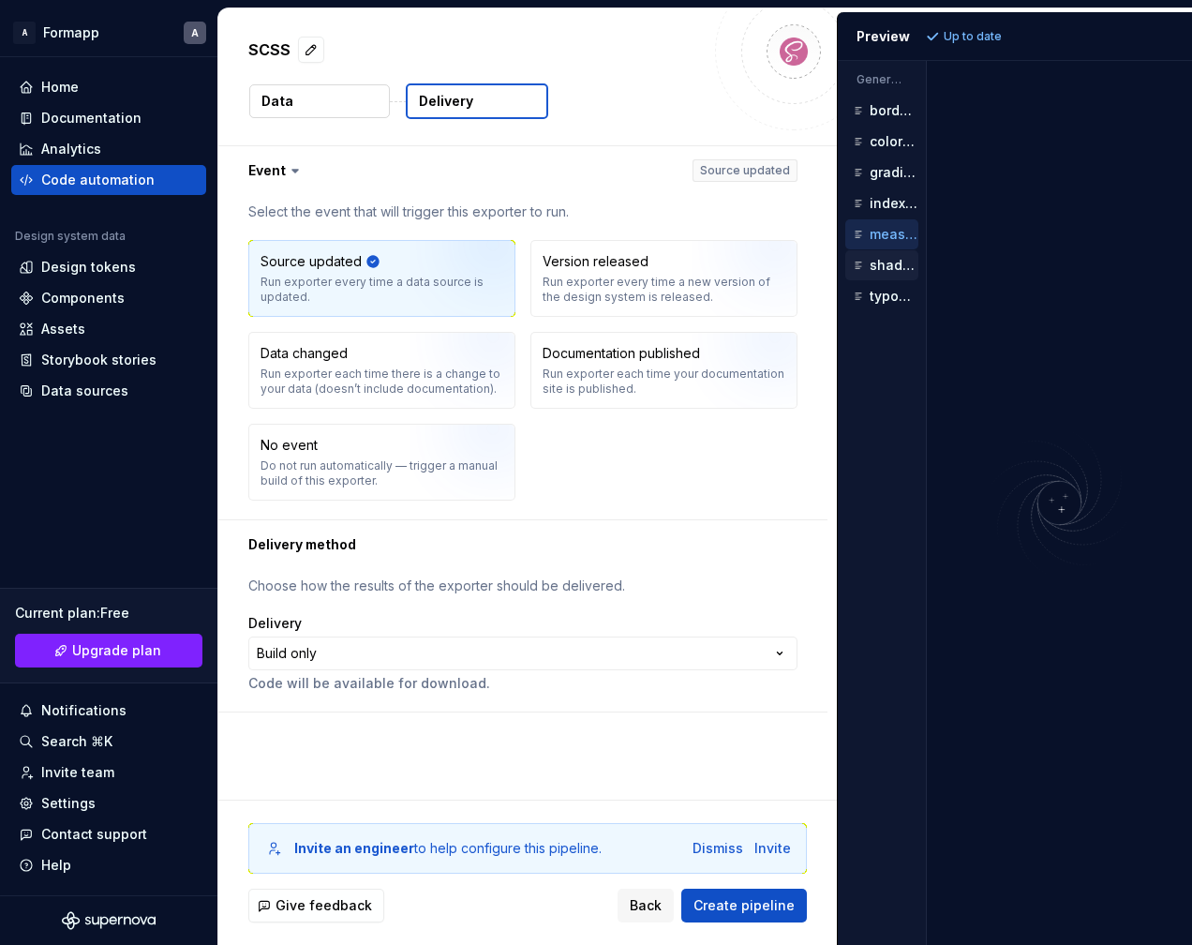
click at [880, 263] on p "shadows.scss" at bounding box center [894, 265] width 49 height 15
click at [880, 296] on p "typography.scss" at bounding box center [894, 296] width 49 height 15
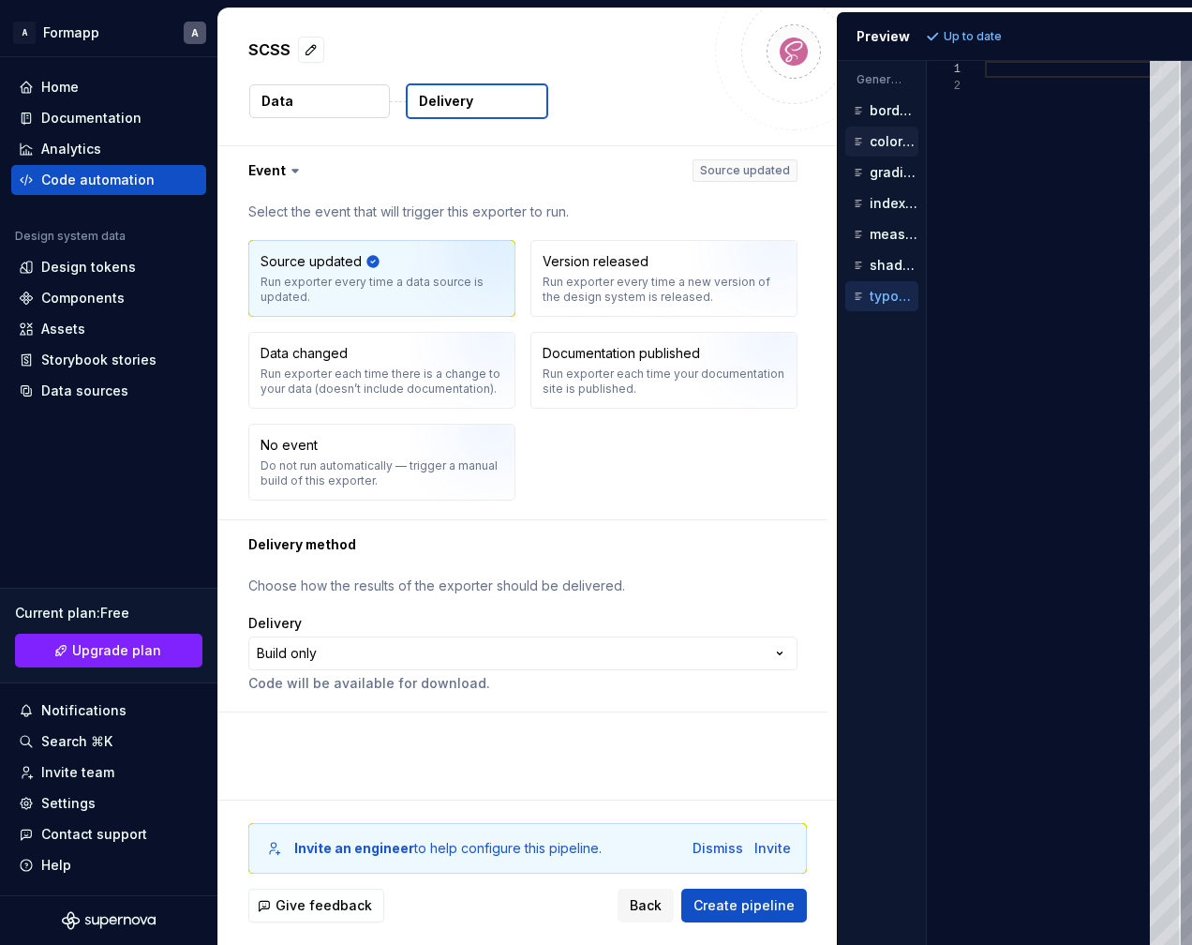
click at [882, 144] on p "colors.scss" at bounding box center [894, 141] width 49 height 15
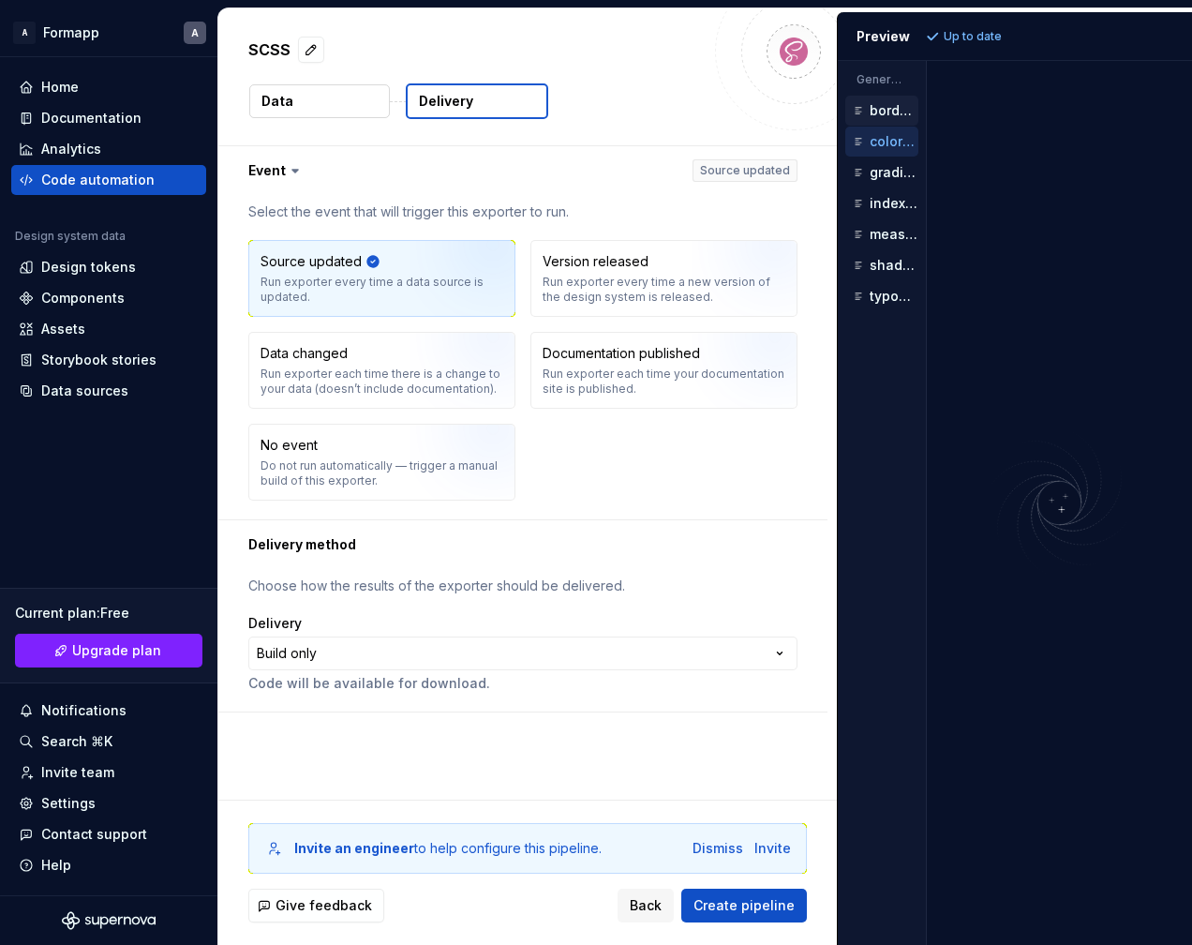
click at [877, 110] on p "borders.scss" at bounding box center [894, 110] width 49 height 15
click at [977, 110] on div at bounding box center [1060, 503] width 266 height 884
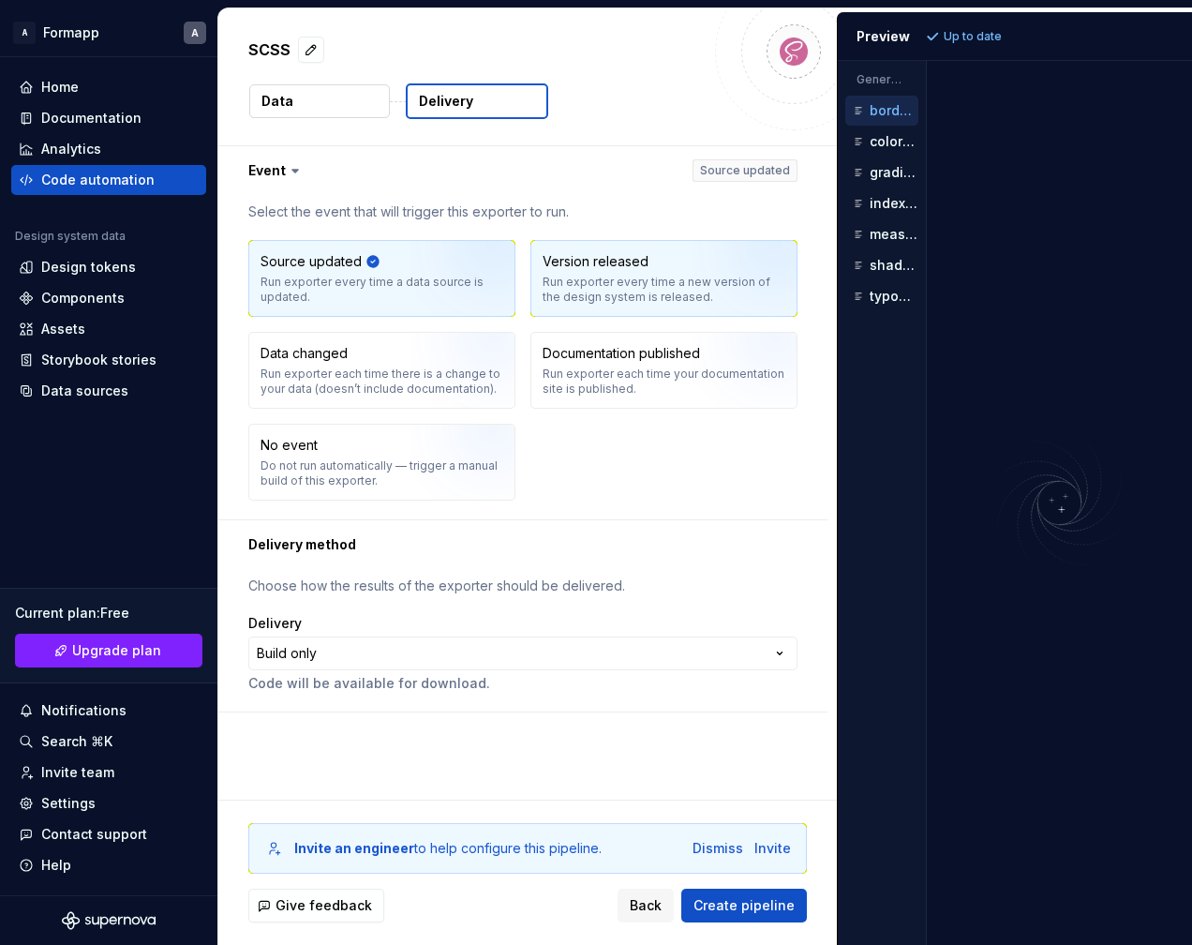
click at [572, 269] on div "Version released" at bounding box center [596, 261] width 106 height 19
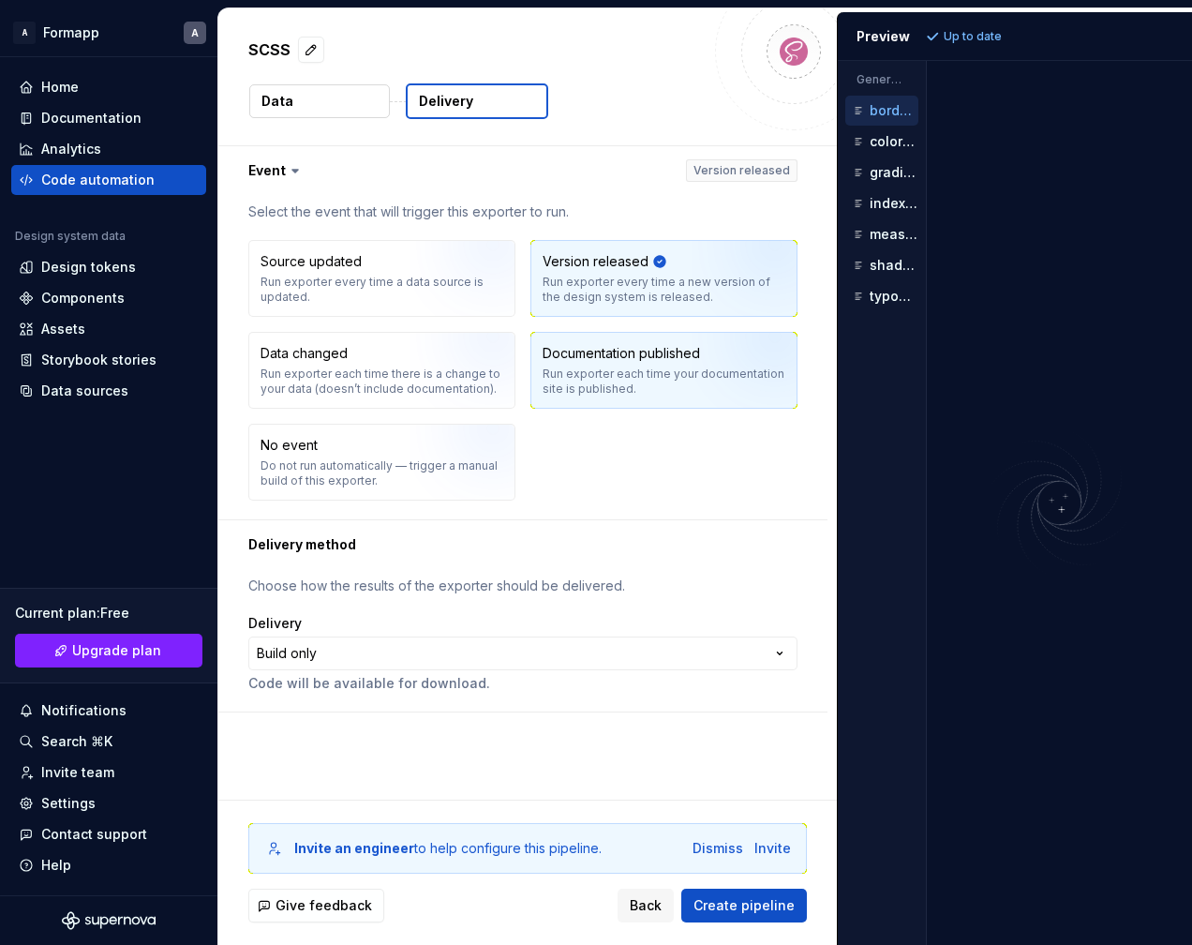
click at [571, 399] on div "Documentation published Run exporter each time your documentation site is publi…" at bounding box center [664, 370] width 265 height 75
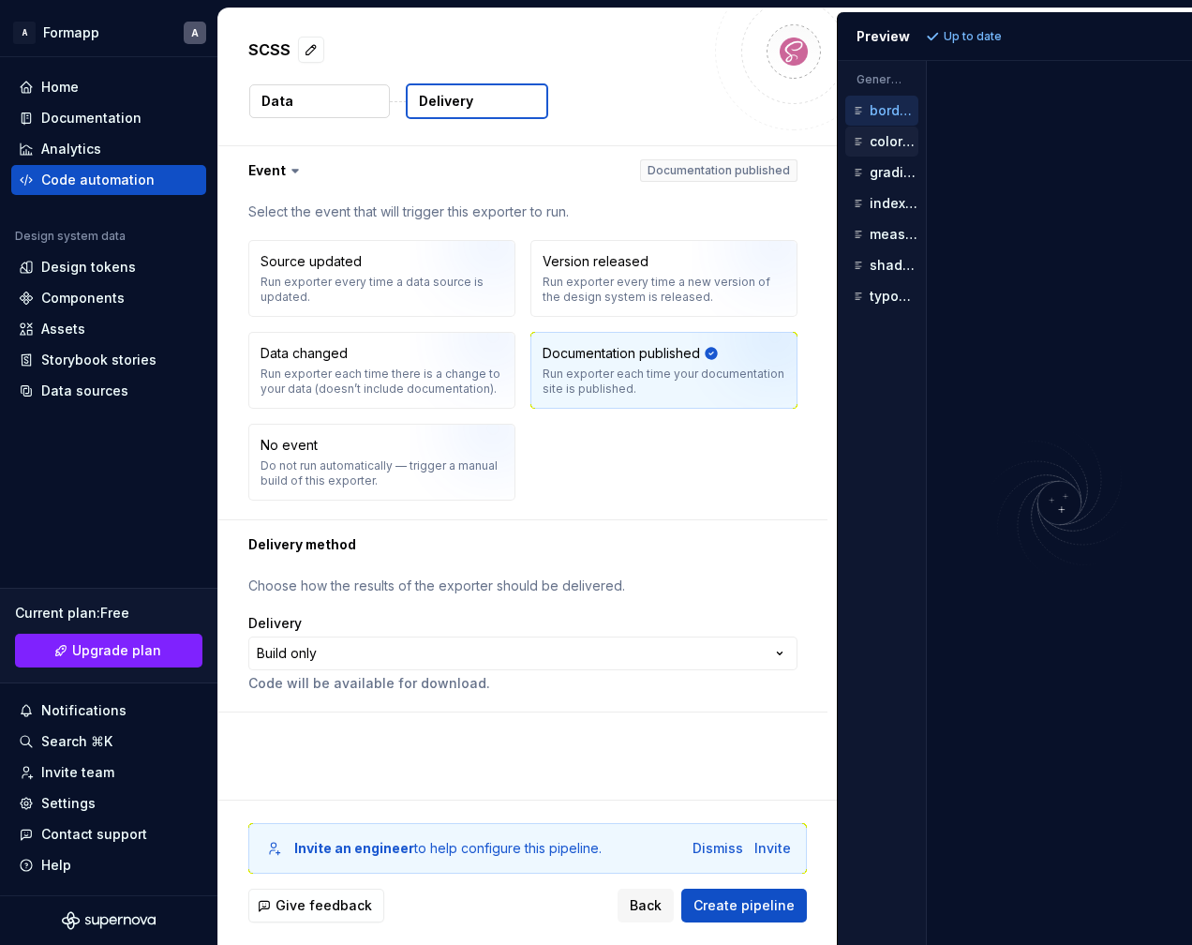
click at [883, 132] on div "colors.scss" at bounding box center [883, 141] width 69 height 19
click at [883, 179] on p "gradients.scss" at bounding box center [894, 172] width 49 height 15
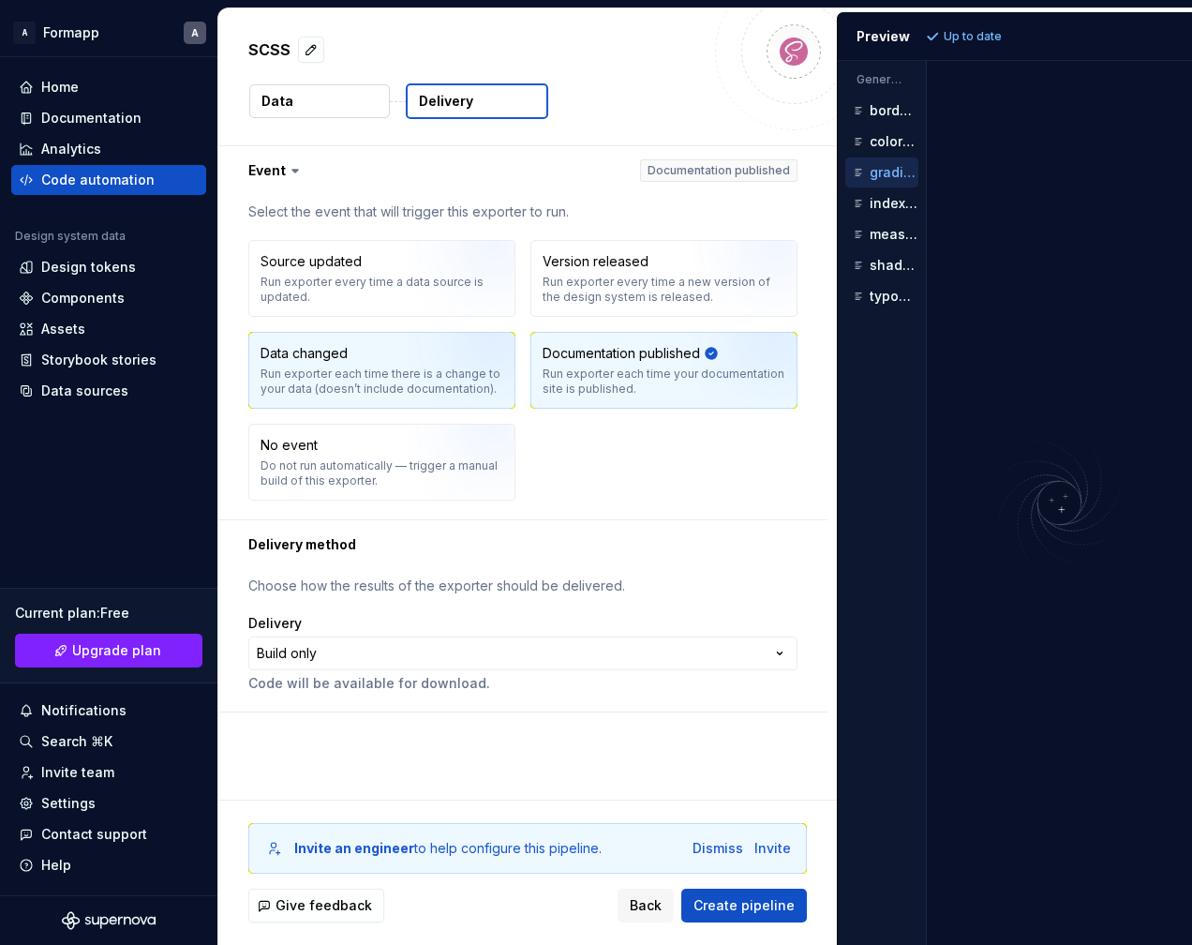
click at [476, 357] on img "button" at bounding box center [470, 377] width 120 height 126
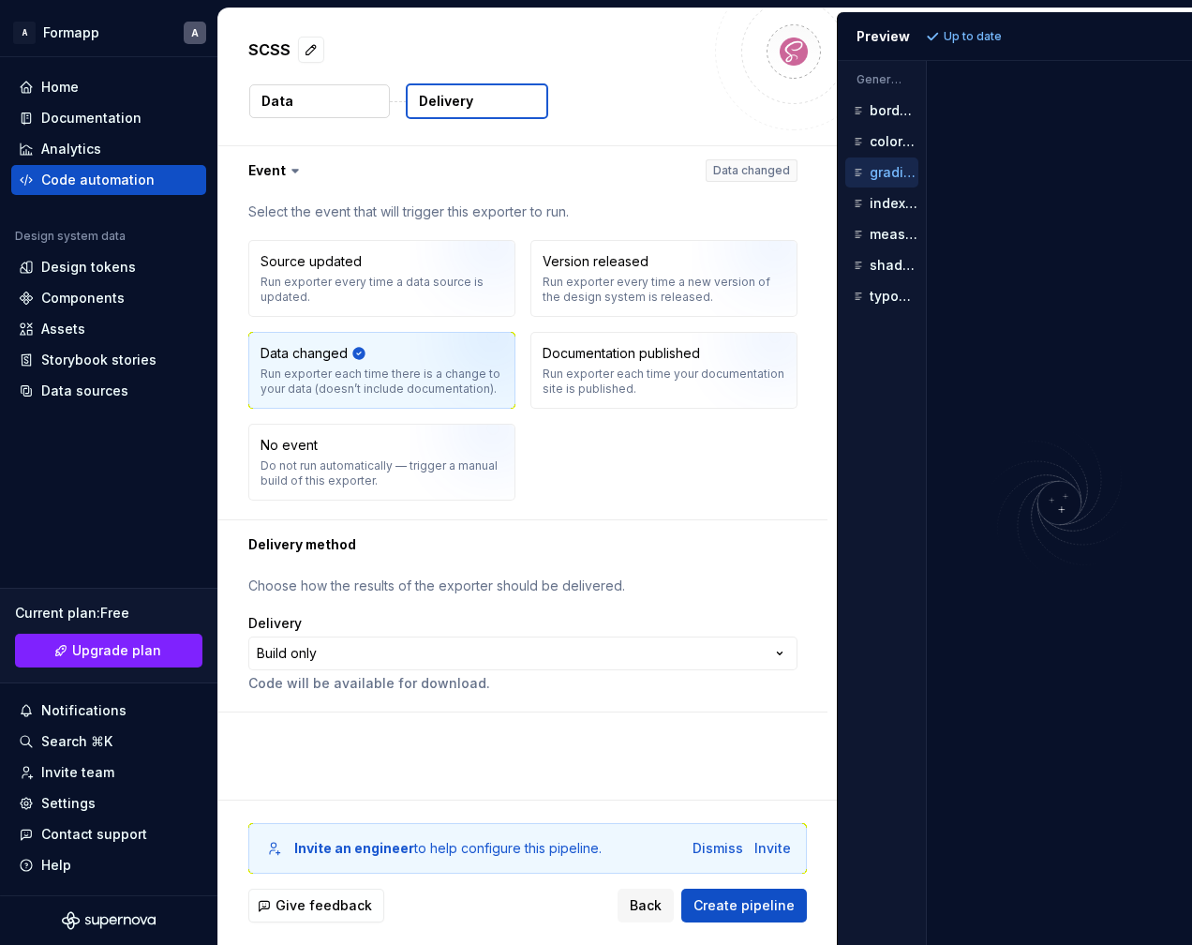
click at [467, 421] on div "Source updated Run exporter every time a data source is updated. Version releas…" at bounding box center [522, 370] width 549 height 261
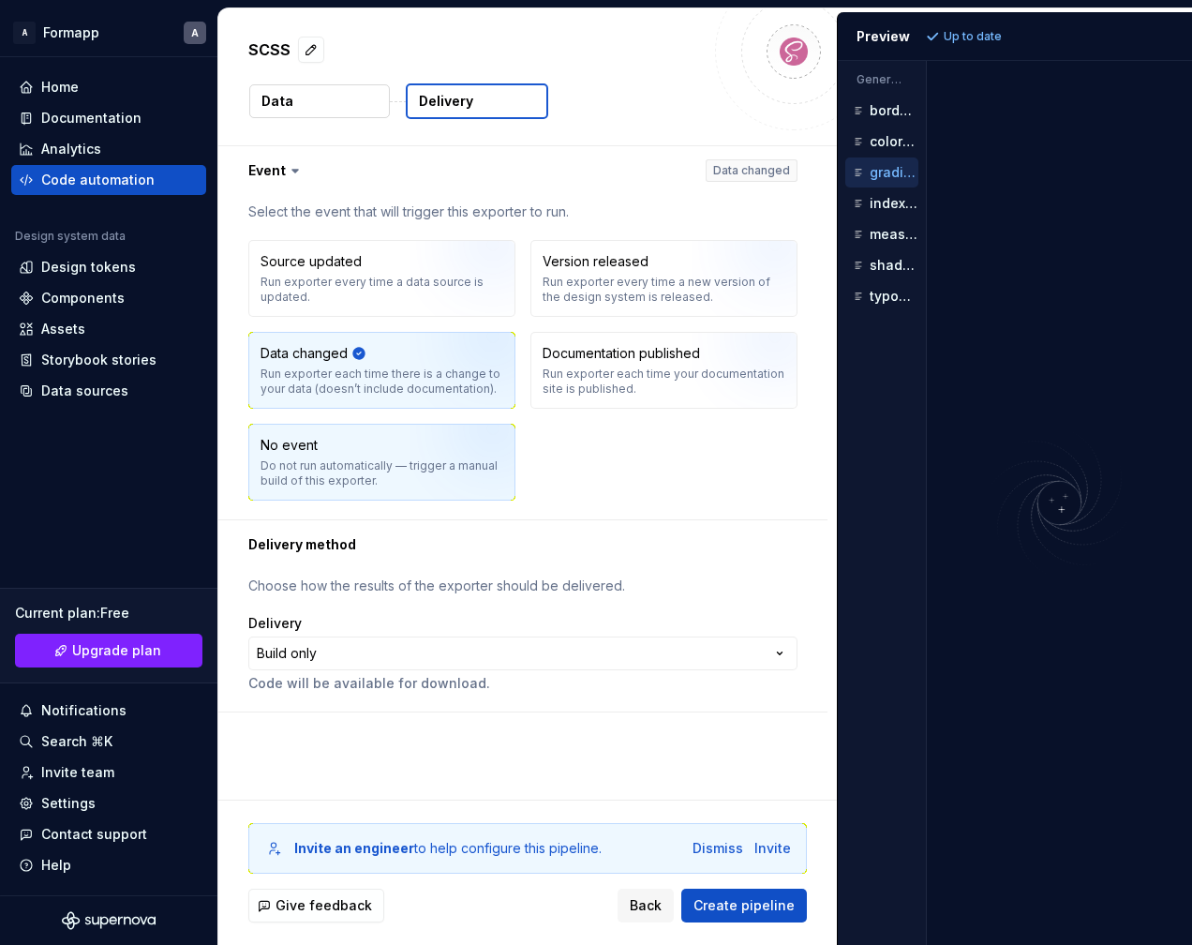
click at [470, 472] on img "button" at bounding box center [470, 469] width 120 height 126
click at [354, 380] on div "Run exporter each time there is a change to your data (doesn’t include document…" at bounding box center [382, 382] width 243 height 30
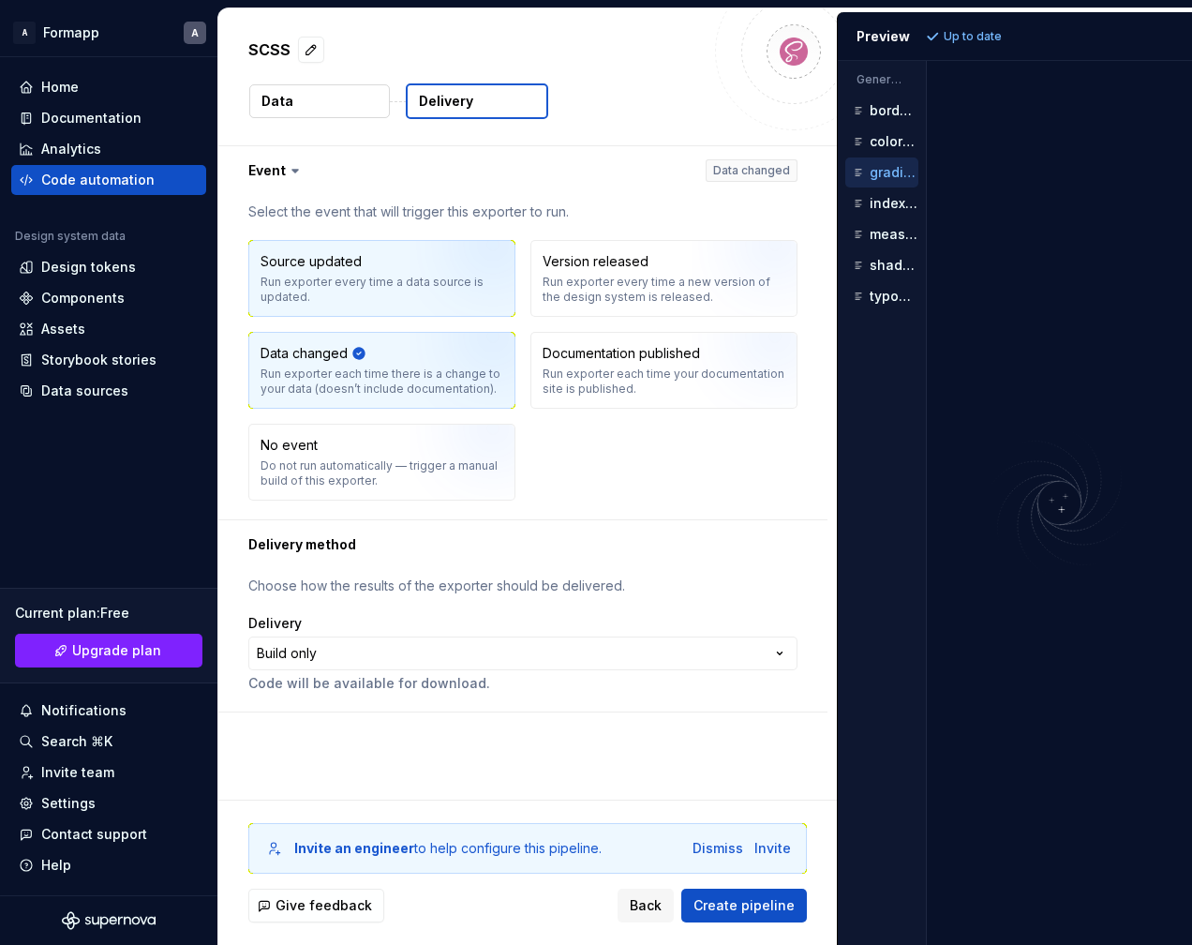
click at [377, 272] on div "Source updated Run exporter every time a data source is updated." at bounding box center [382, 278] width 243 height 52
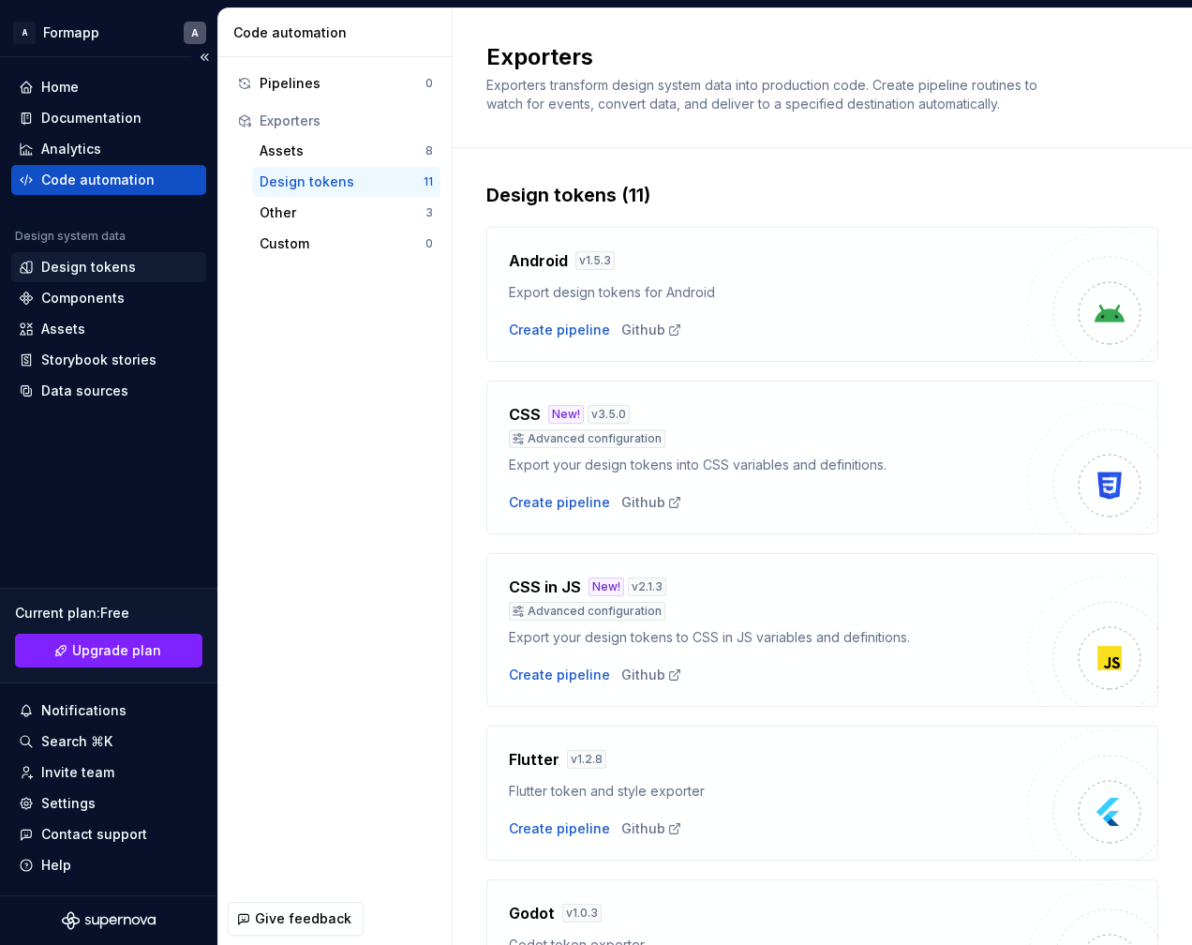
click at [134, 266] on div "Design tokens" at bounding box center [109, 267] width 180 height 19
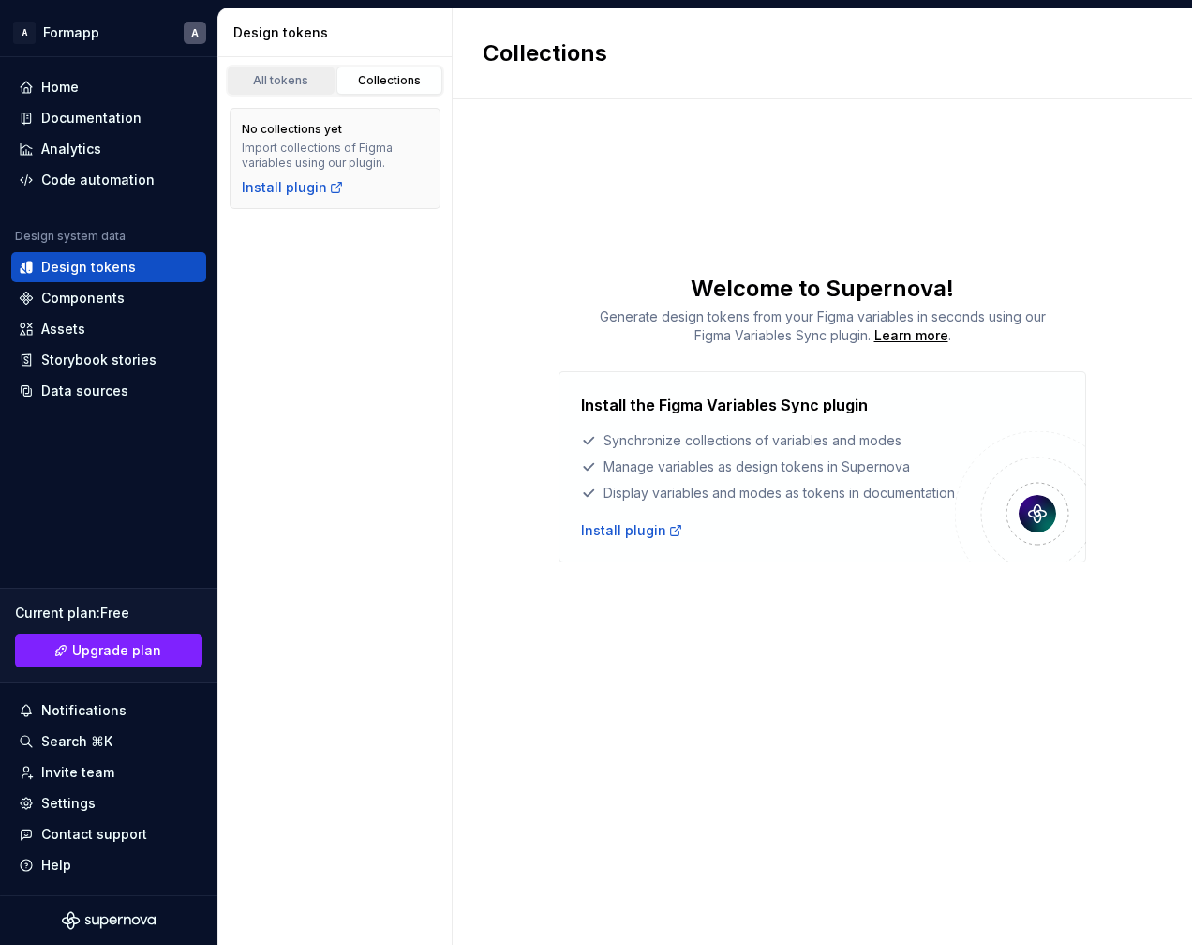
click at [296, 93] on link "All tokens" at bounding box center [281, 81] width 107 height 28
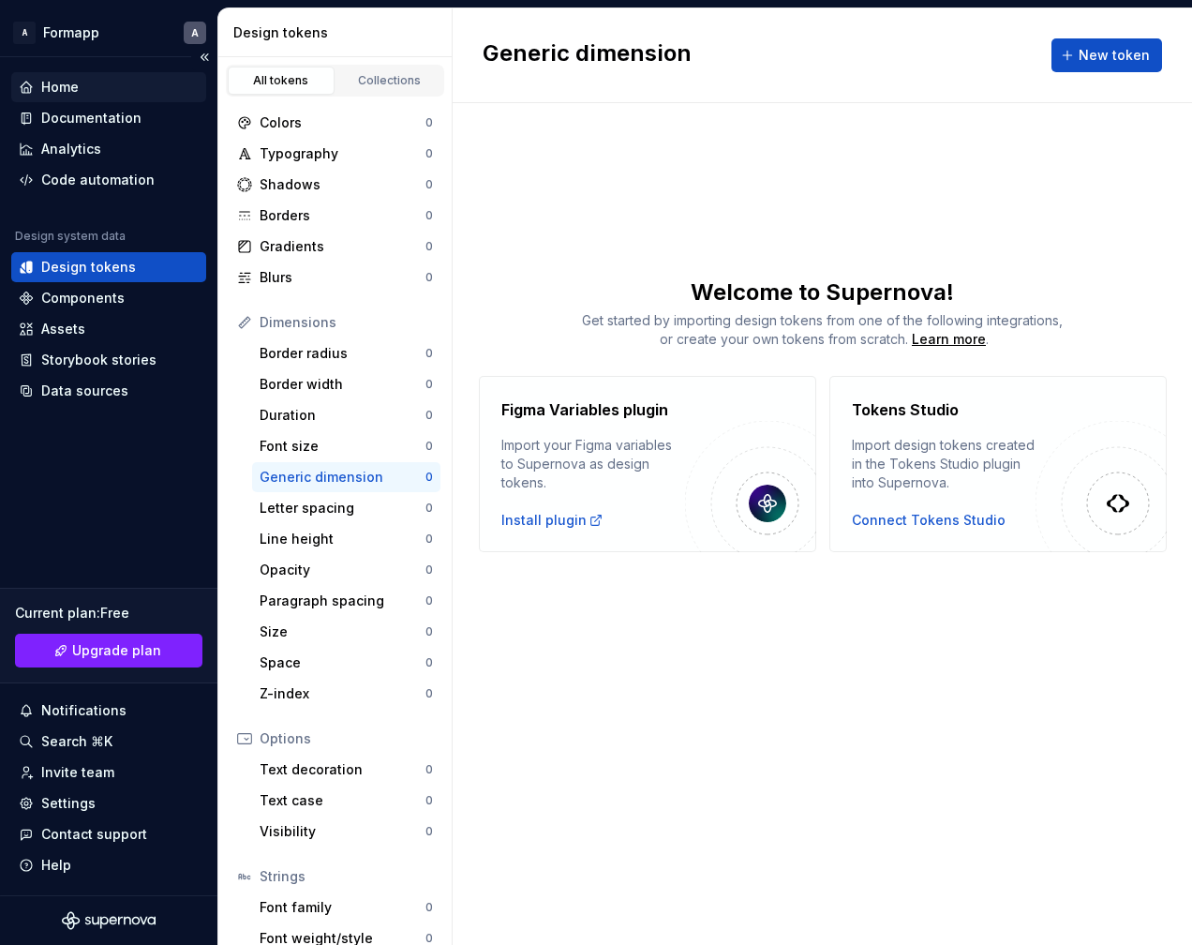
click at [66, 81] on div "Home" at bounding box center [59, 87] width 37 height 19
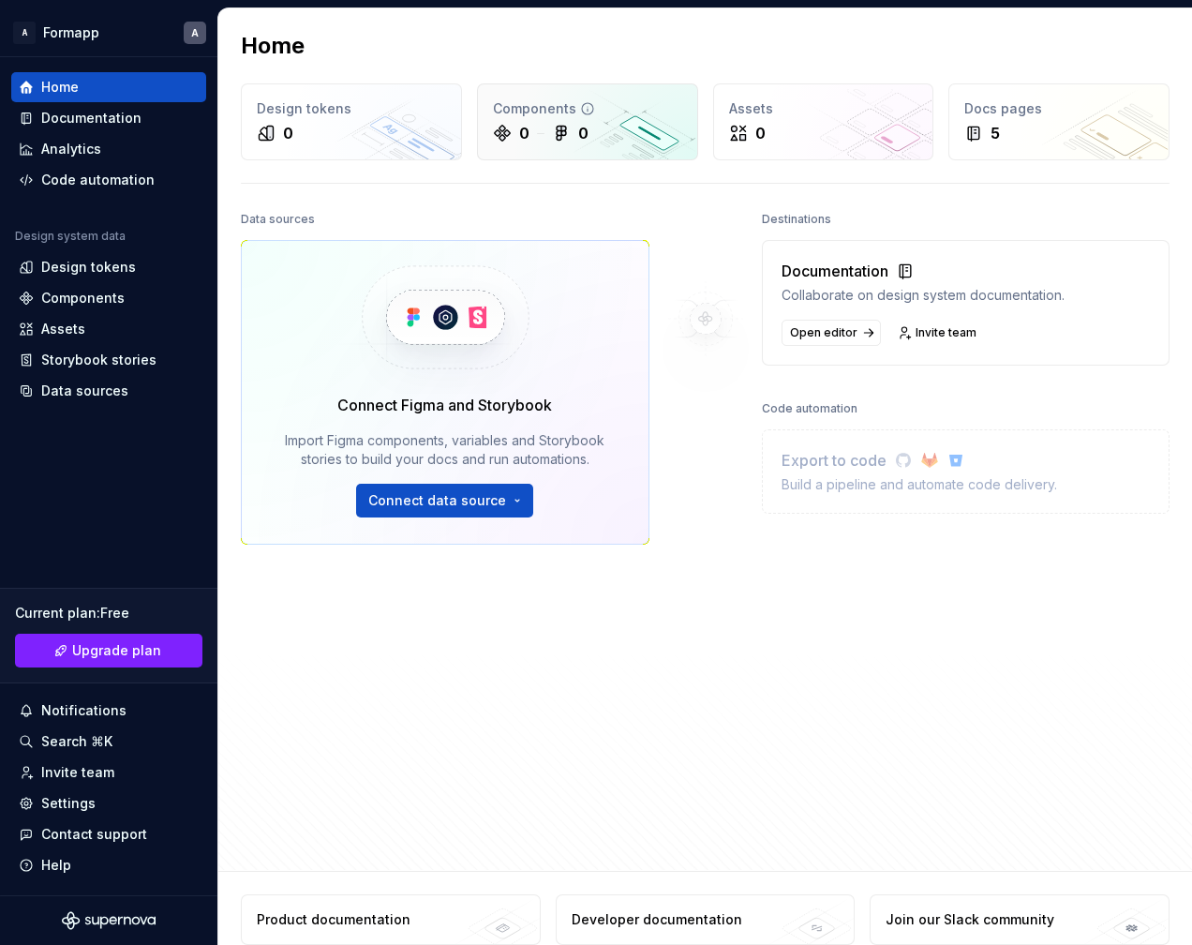
click at [613, 141] on div "0 0" at bounding box center [587, 133] width 189 height 22
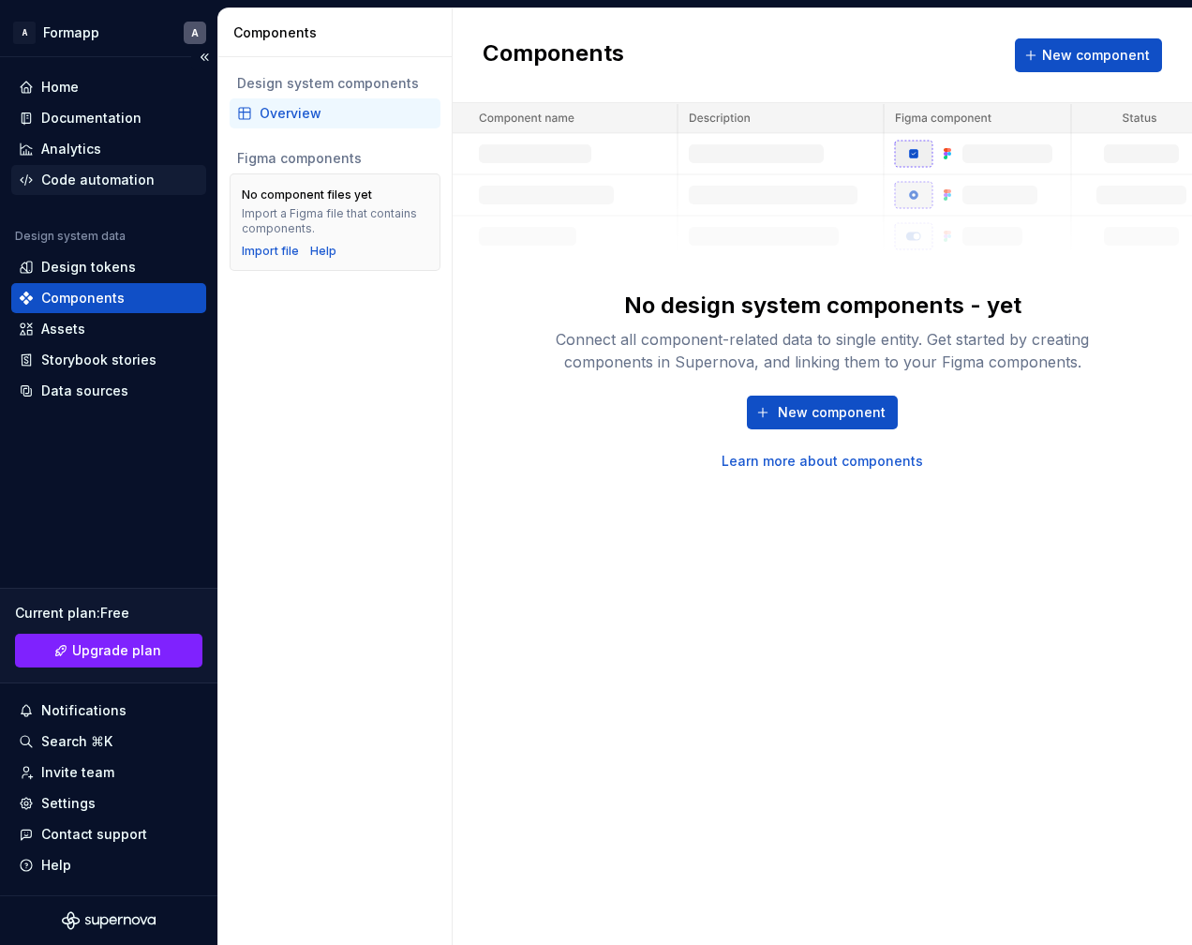
click at [106, 171] on div "Code automation" at bounding box center [97, 180] width 113 height 19
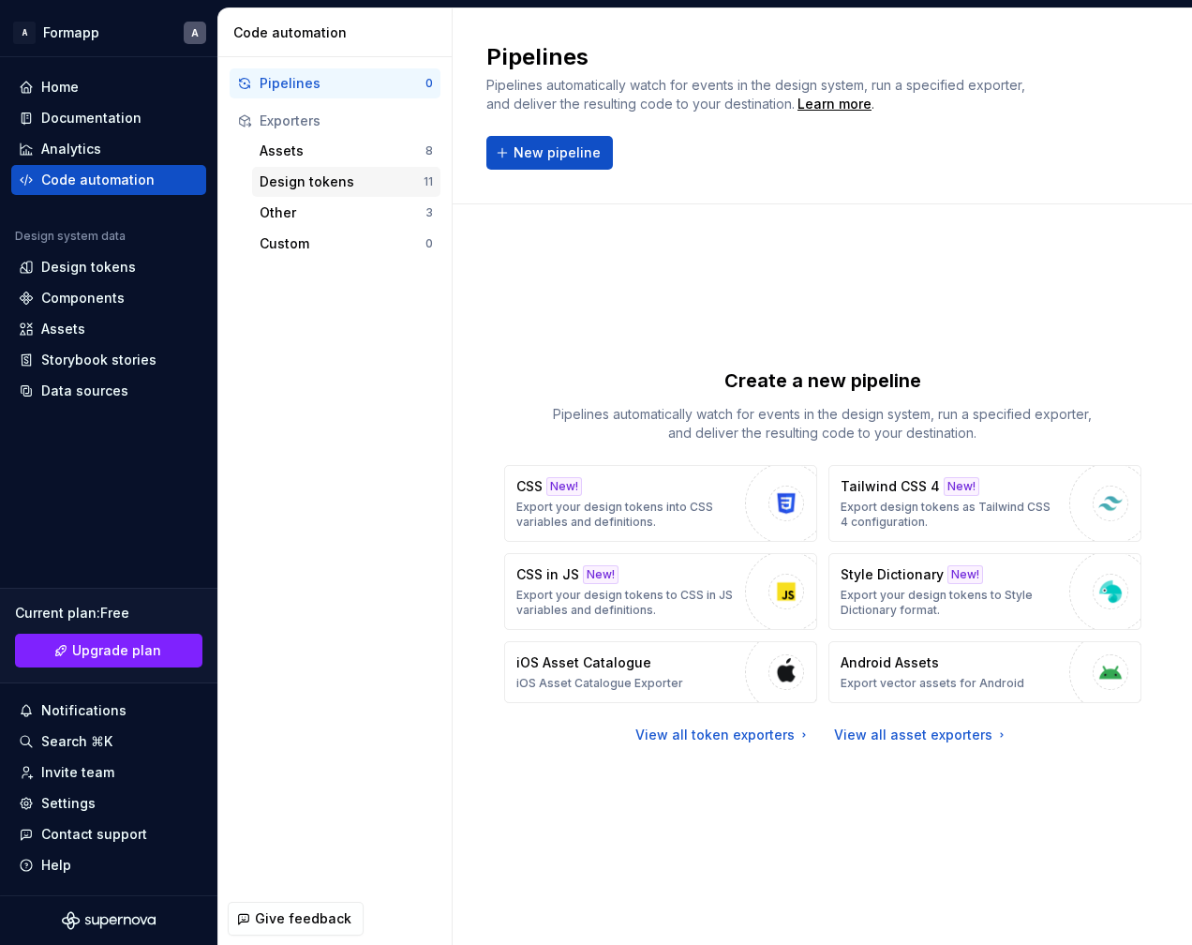
click at [343, 181] on div "Design tokens" at bounding box center [342, 181] width 164 height 19
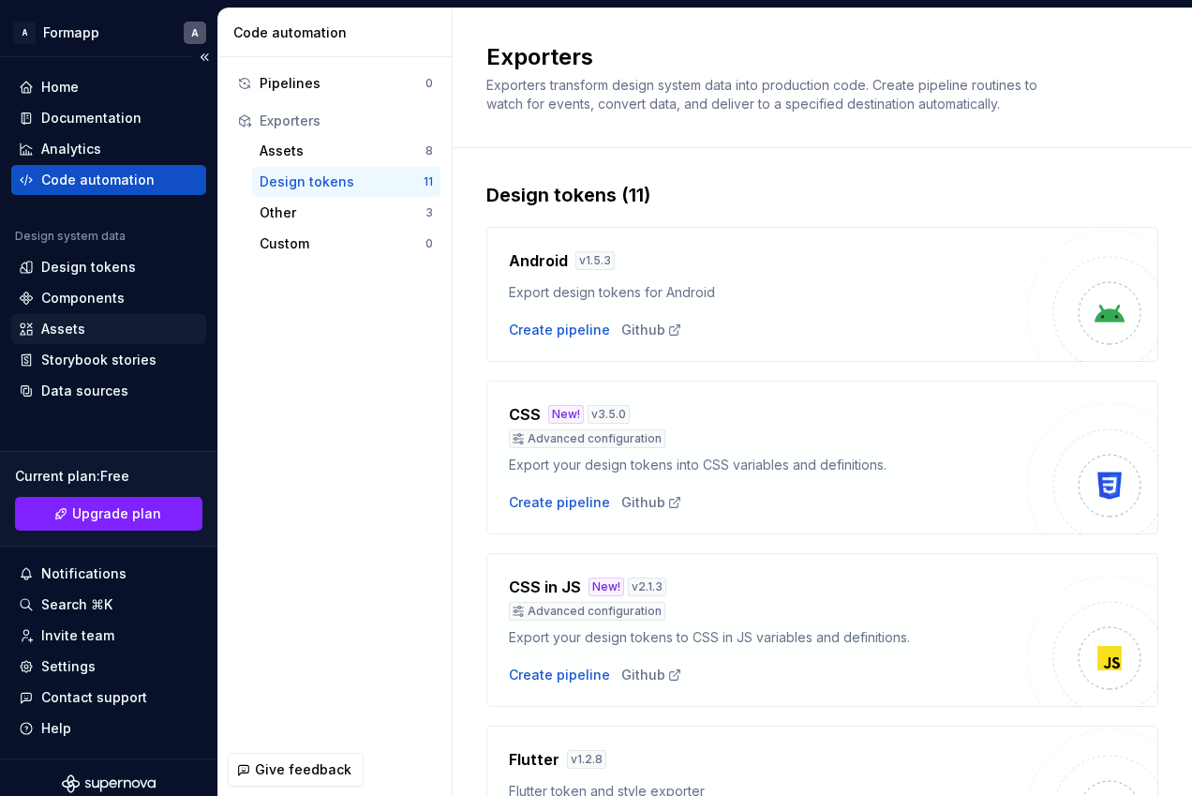
click at [63, 341] on div "Assets" at bounding box center [108, 329] width 195 height 30
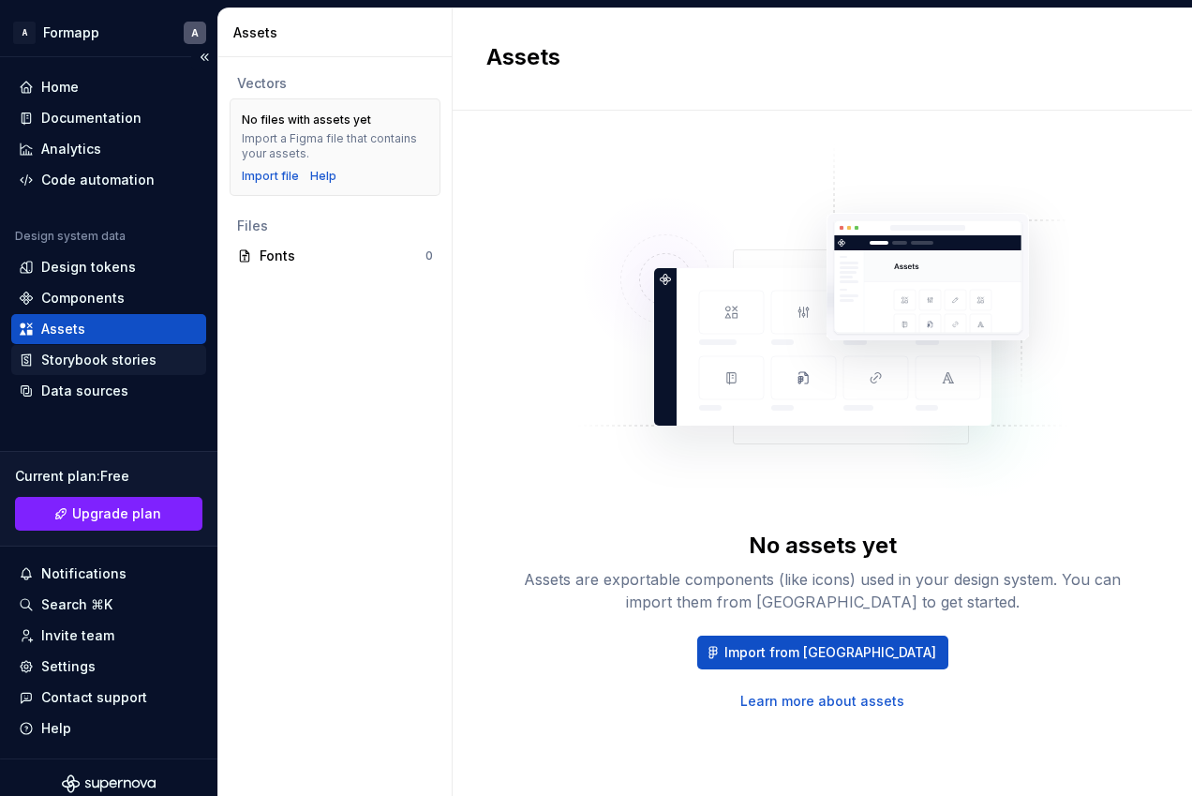
click at [93, 366] on div "Storybook stories" at bounding box center [98, 360] width 115 height 19
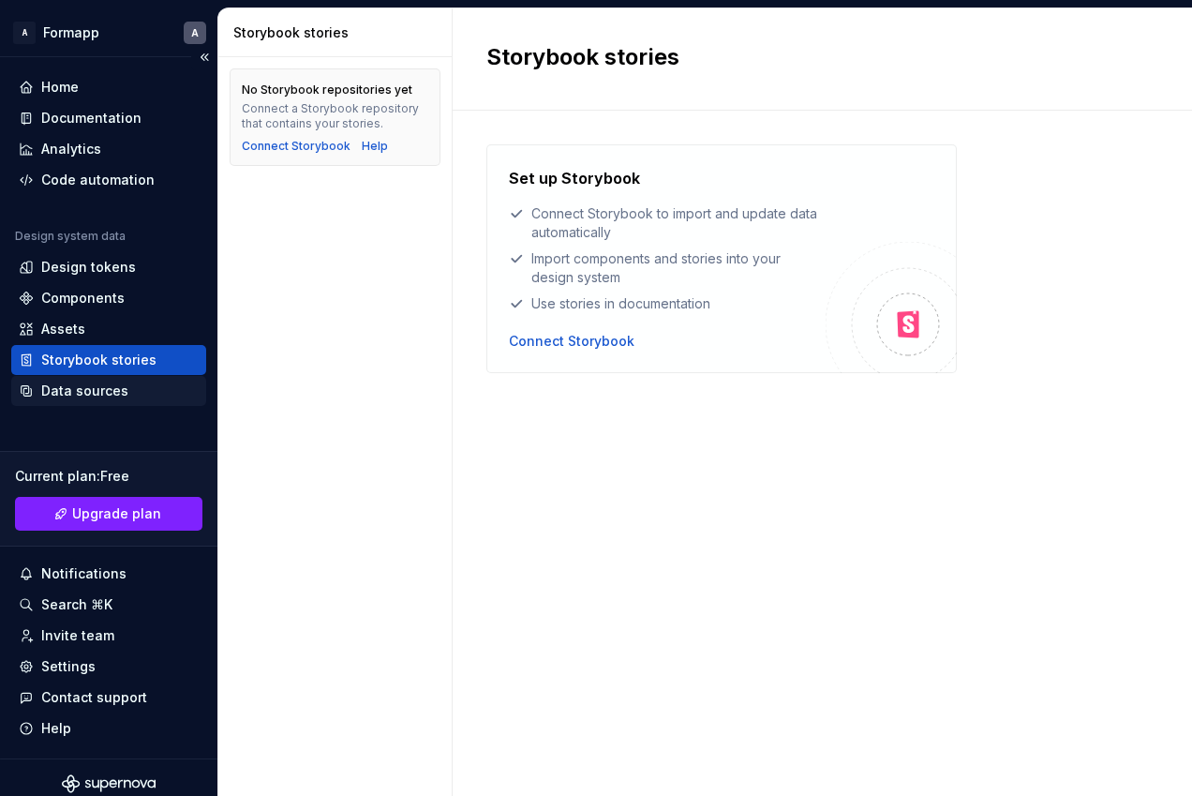
click at [97, 382] on div "Data sources" at bounding box center [84, 391] width 87 height 19
